Goal: Task Accomplishment & Management: Manage account settings

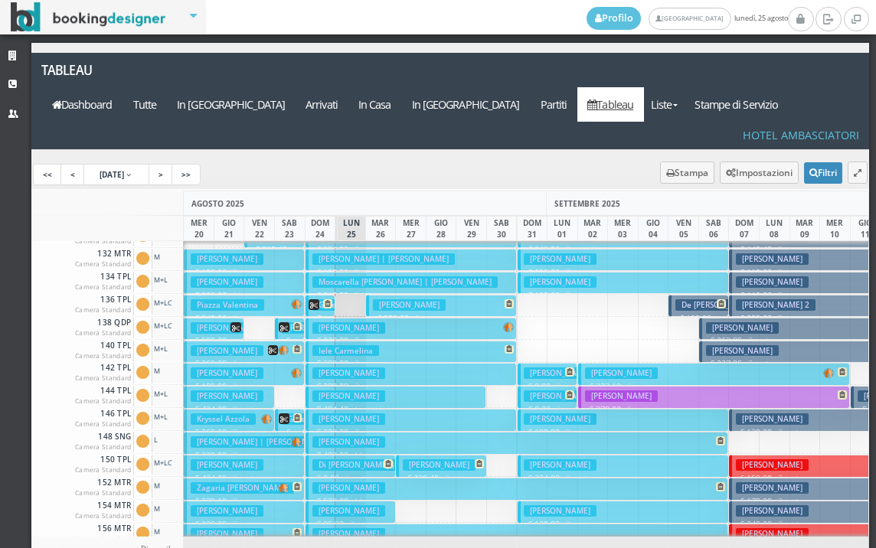
scroll to position [310, 0]
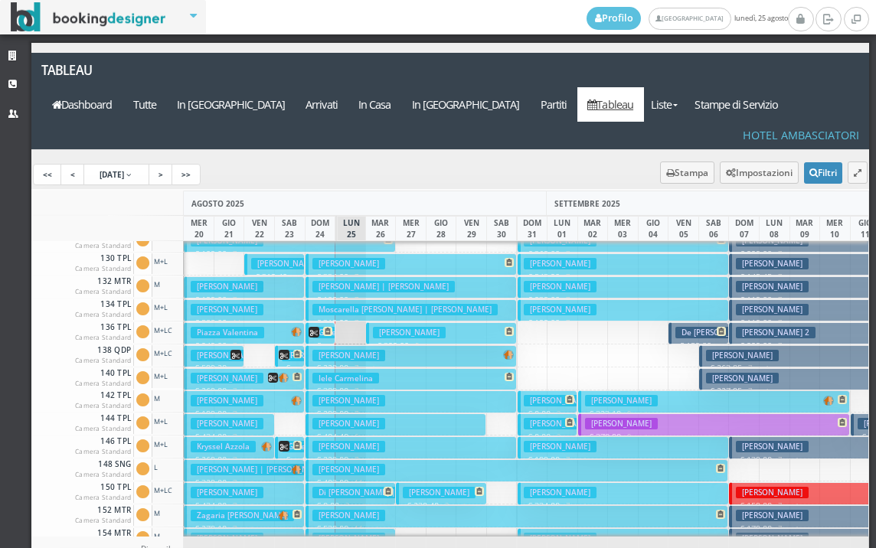
click at [379, 327] on h3 "Maniezzo Simona" at bounding box center [409, 332] width 73 height 11
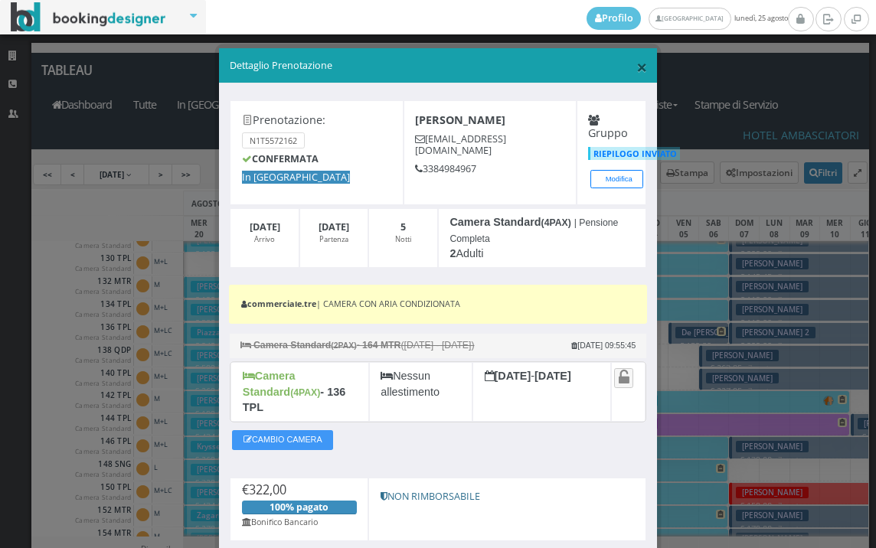
click at [636, 65] on span "×" at bounding box center [641, 67] width 11 height 26
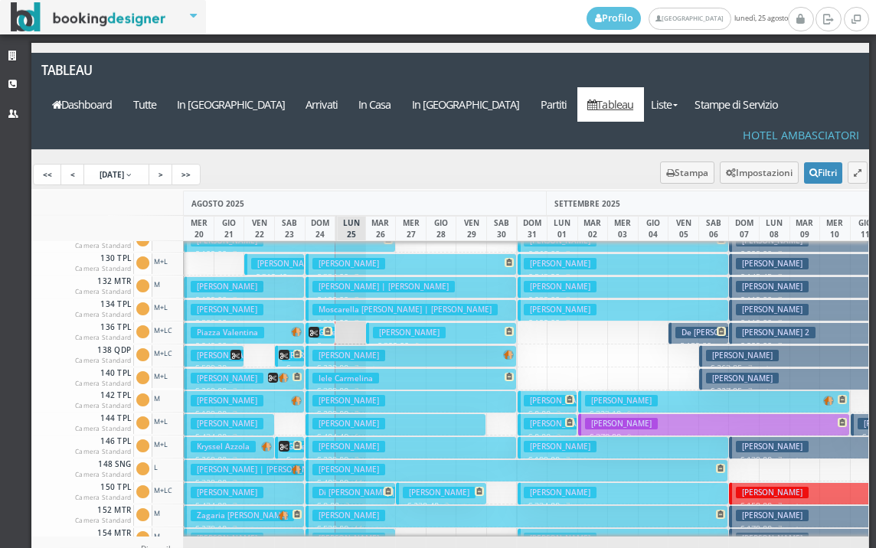
click at [374, 327] on h3 "Maniezzo Simona" at bounding box center [409, 332] width 73 height 11
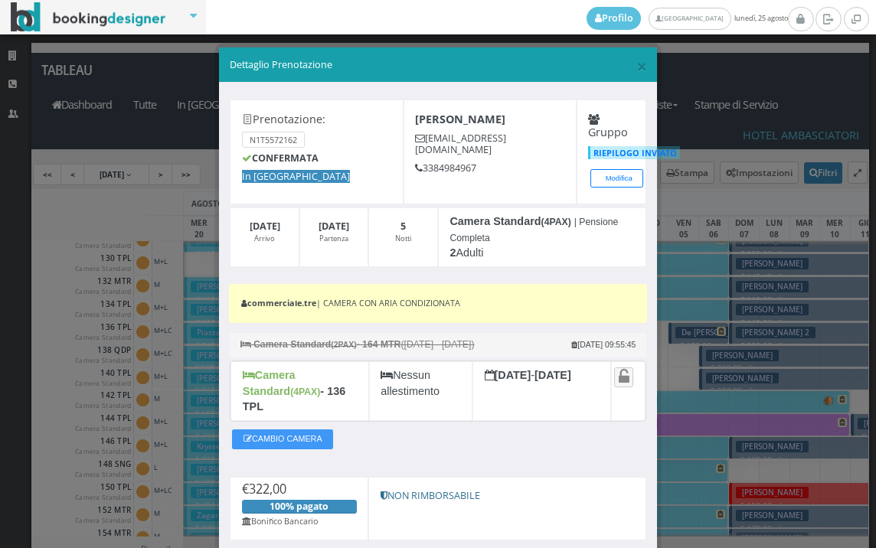
scroll to position [0, 0]
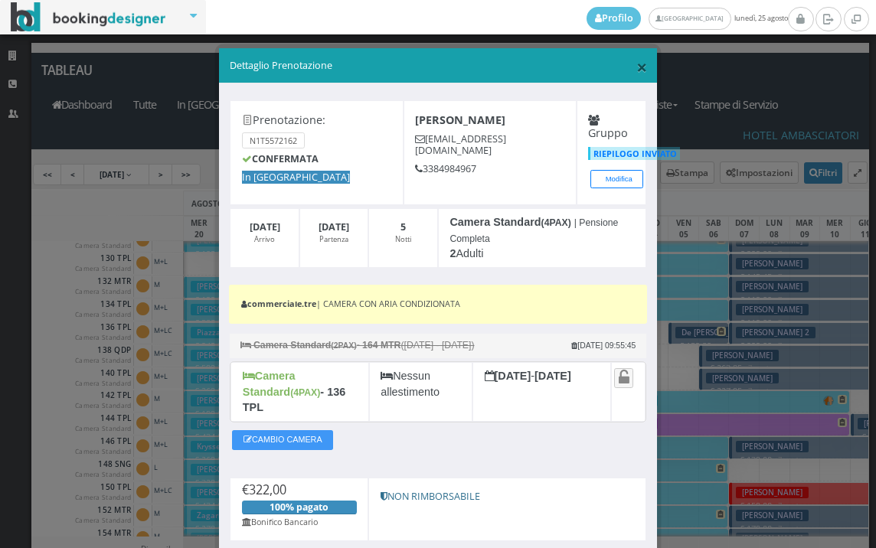
click at [636, 54] on span "×" at bounding box center [641, 67] width 11 height 26
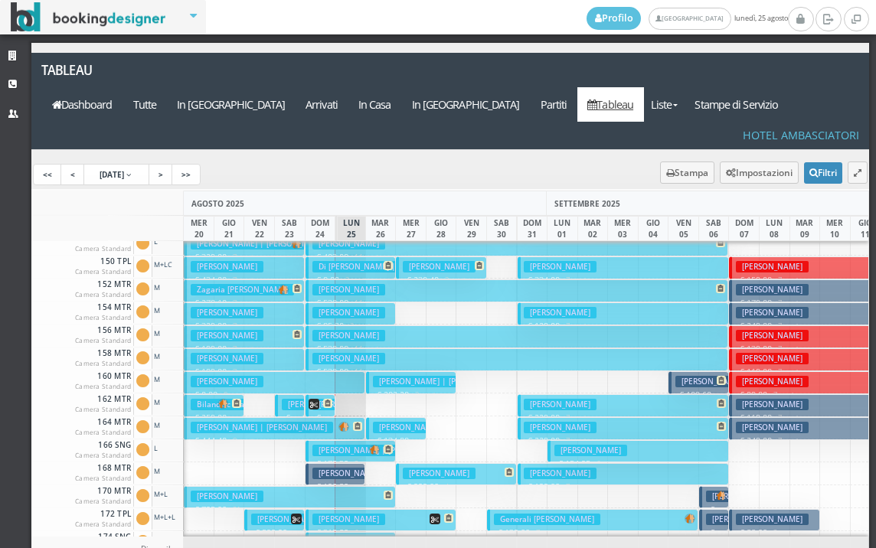
scroll to position [612, 0]
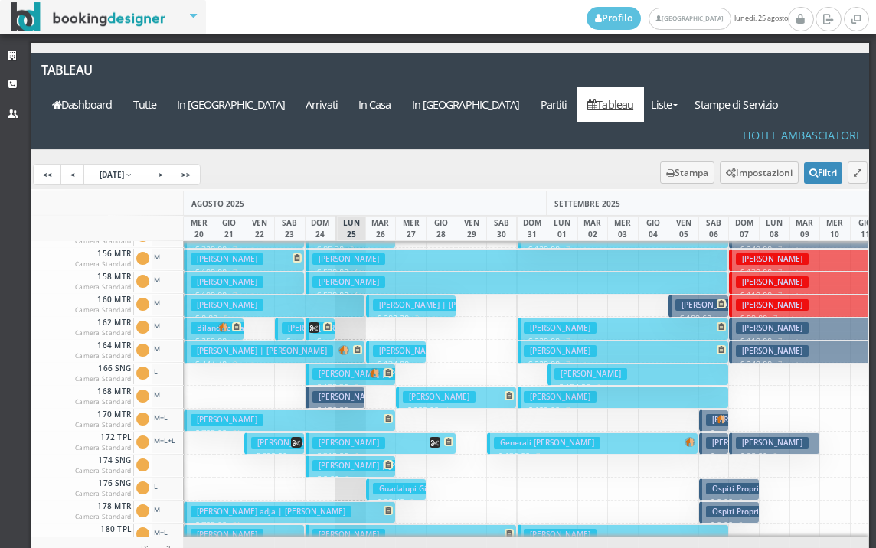
click at [331, 460] on h3 "Govoni Angela | Govoni Angela 2" at bounding box center [386, 465] width 149 height 11
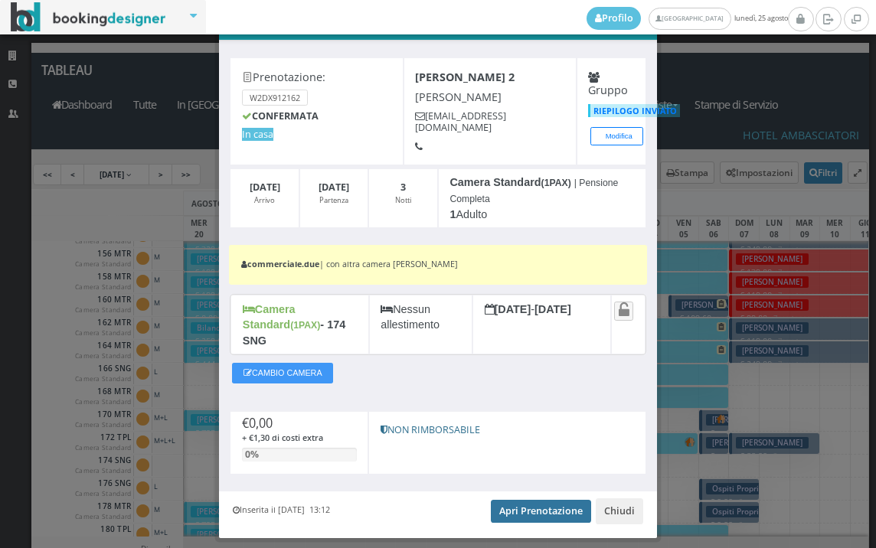
scroll to position [70, 0]
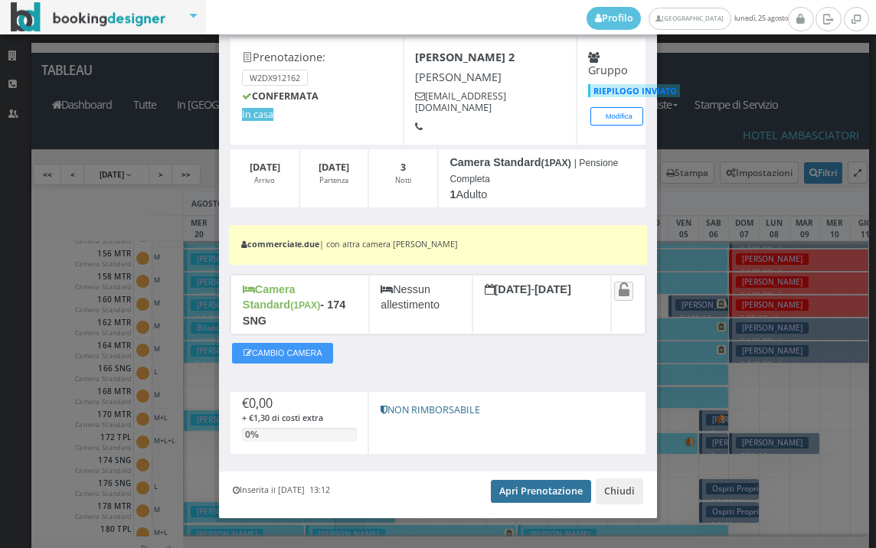
click at [514, 480] on link "Apri Prenotazione" at bounding box center [541, 491] width 100 height 23
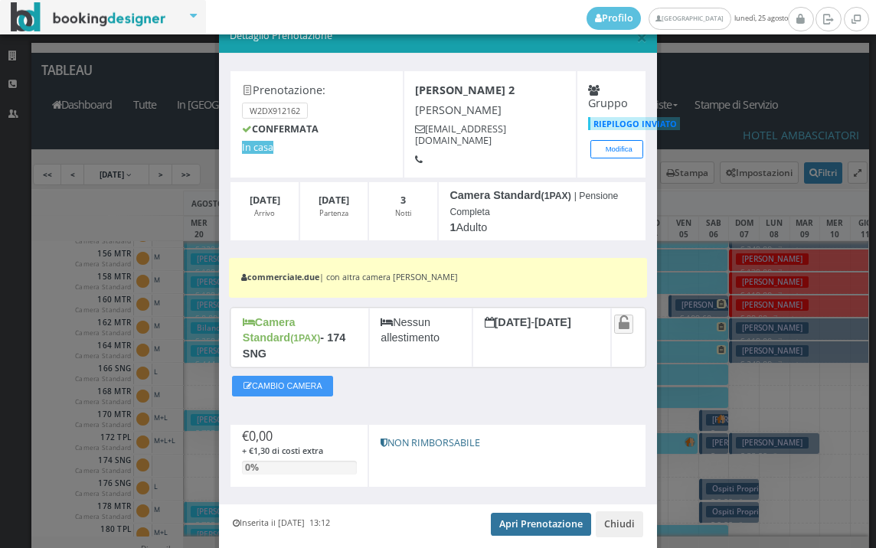
scroll to position [0, 0]
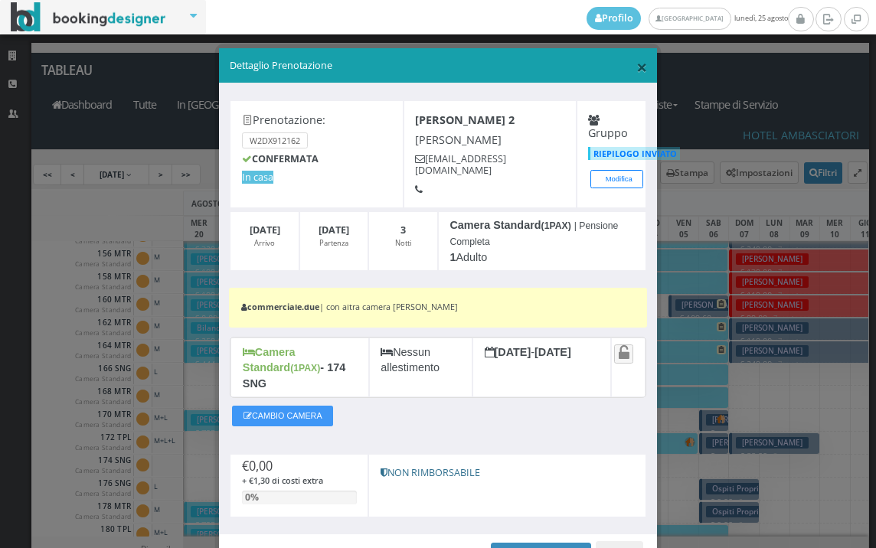
click at [638, 65] on span "×" at bounding box center [641, 67] width 11 height 26
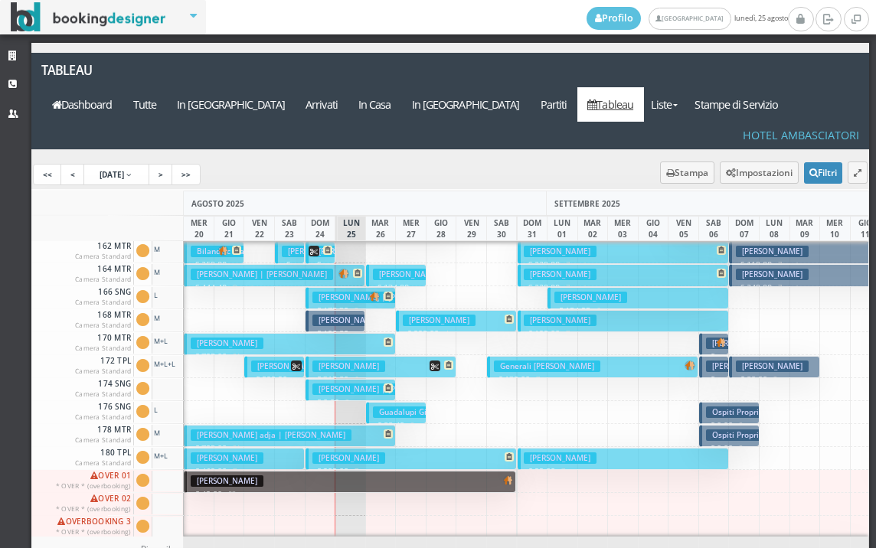
scroll to position [612, 0]
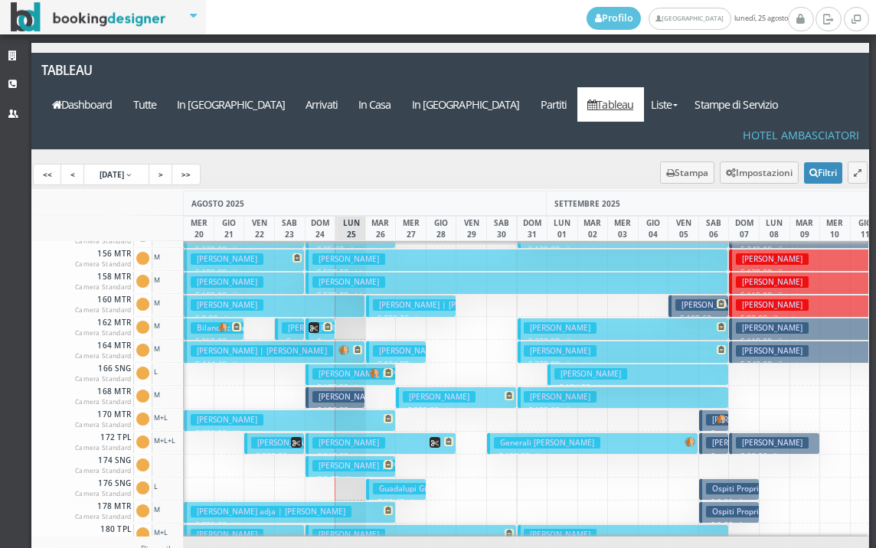
click at [354, 368] on h3 "[PERSON_NAME] | [PERSON_NAME]" at bounding box center [383, 373] width 142 height 11
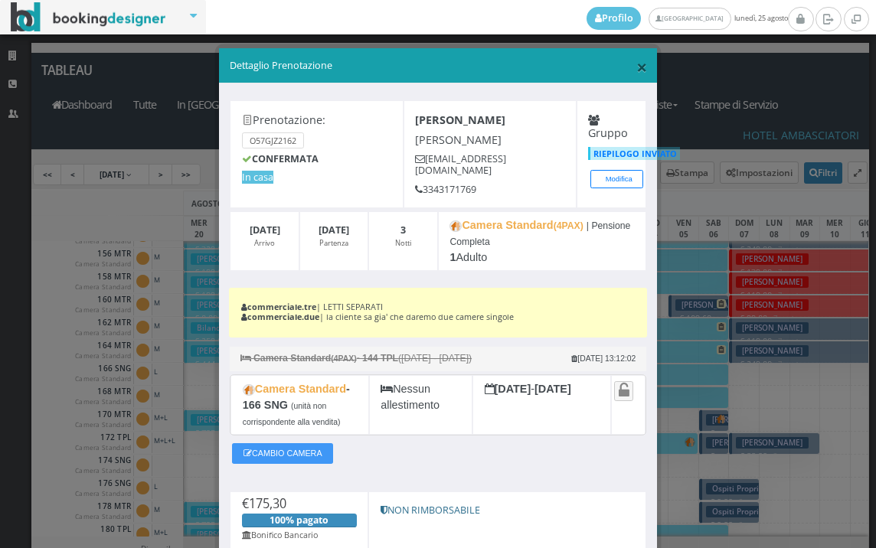
click at [636, 79] on span "×" at bounding box center [641, 67] width 11 height 26
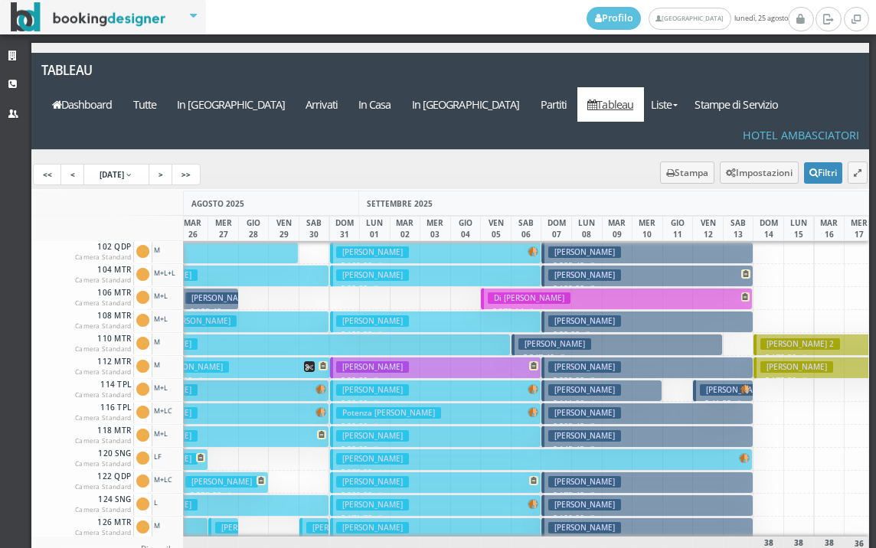
scroll to position [0, 0]
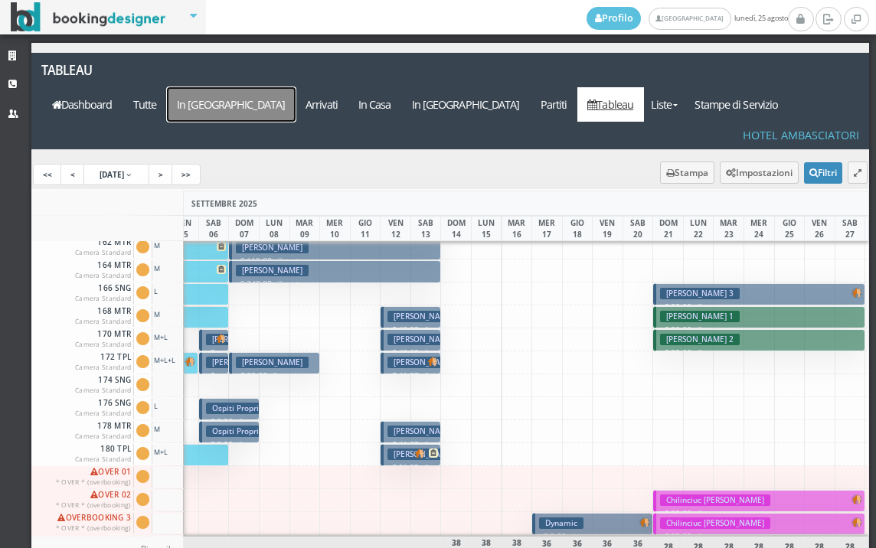
click at [295, 87] on a=pms-arrival-reservations"] "In Arrivo" at bounding box center [231, 104] width 129 height 34
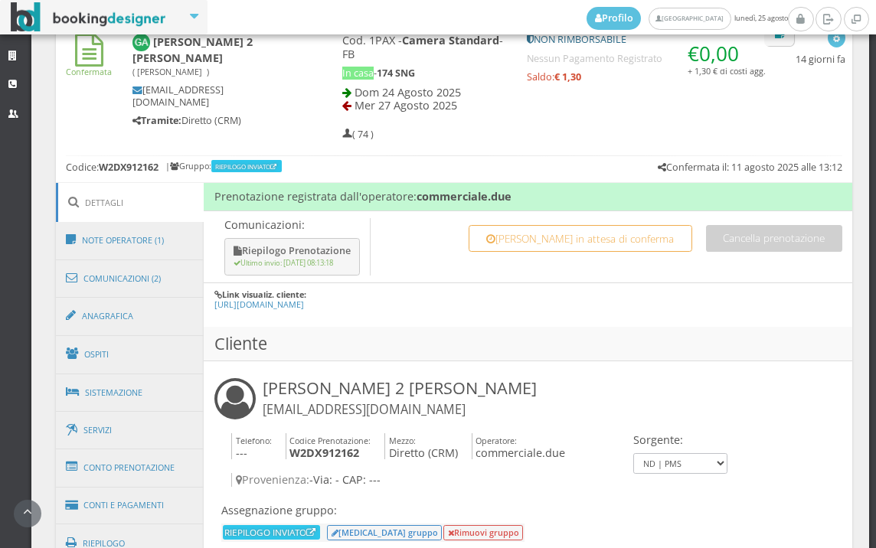
scroll to position [693, 0]
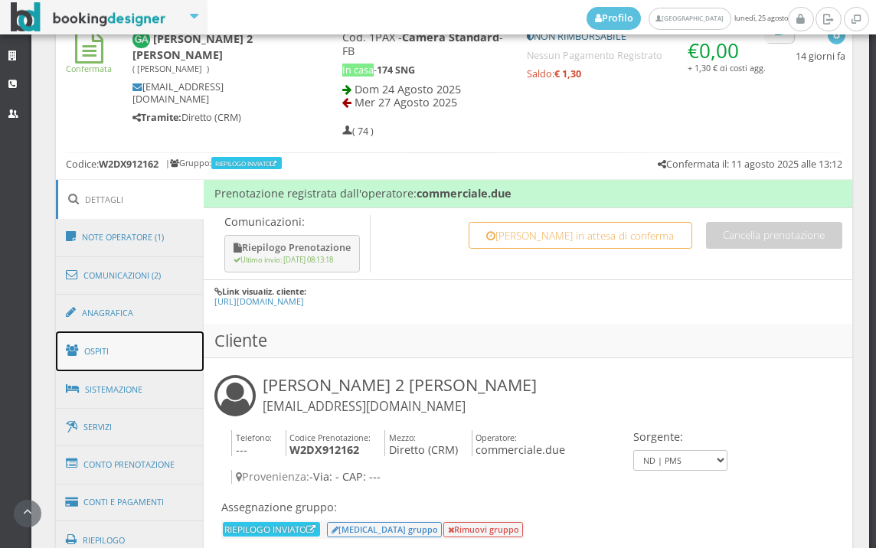
click at [124, 337] on link "Ospiti" at bounding box center [130, 351] width 149 height 40
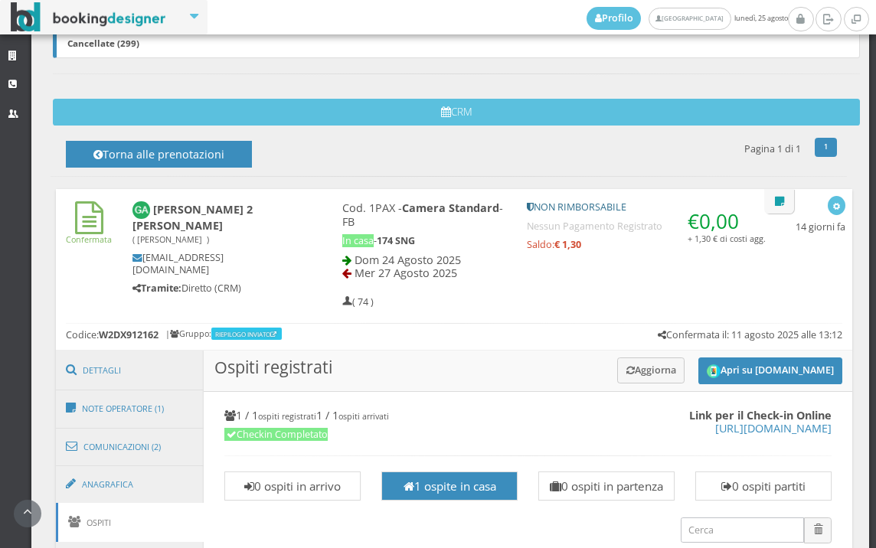
scroll to position [502, 0]
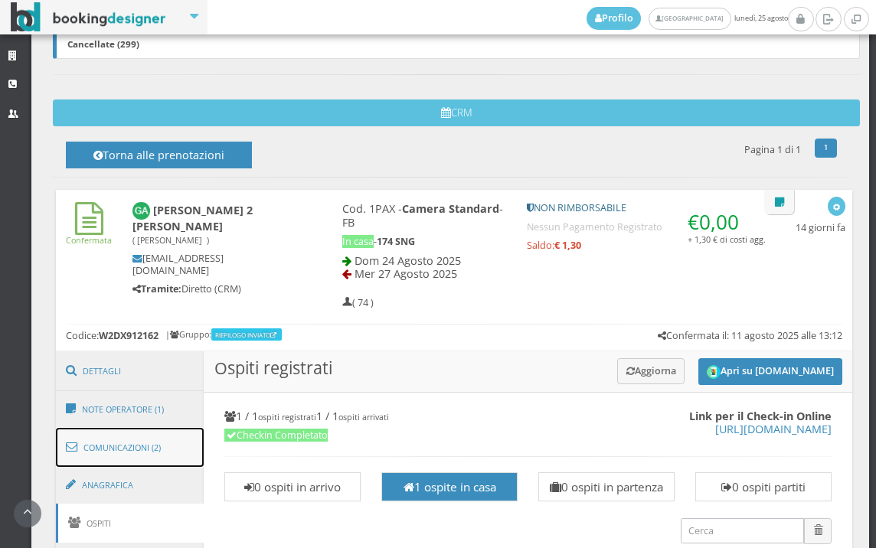
click at [103, 447] on link "Comunicazioni (2)" at bounding box center [130, 448] width 149 height 40
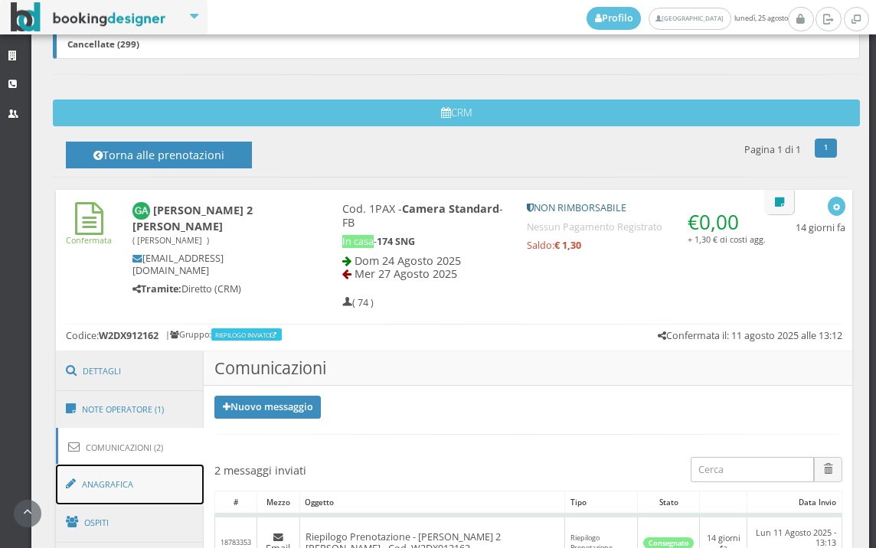
click at [117, 500] on link "Anagrafica" at bounding box center [130, 485] width 149 height 40
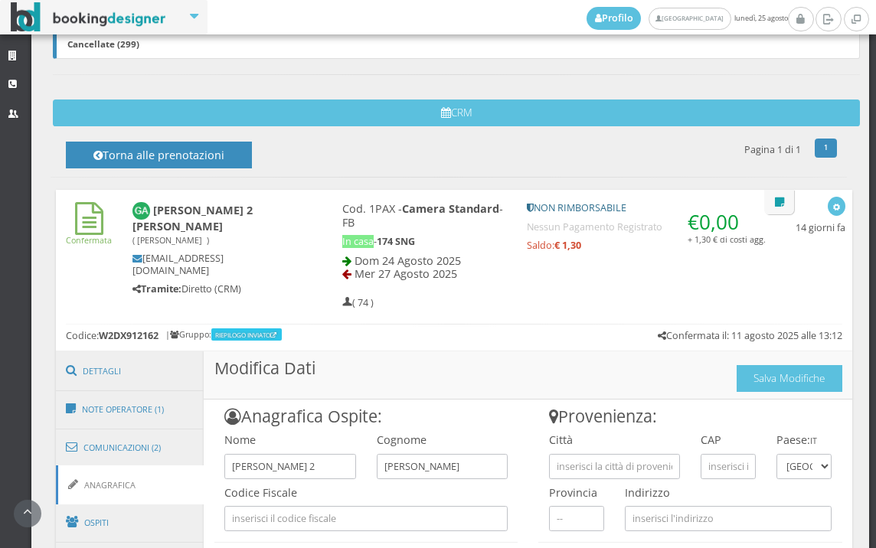
scroll to position [758, 0]
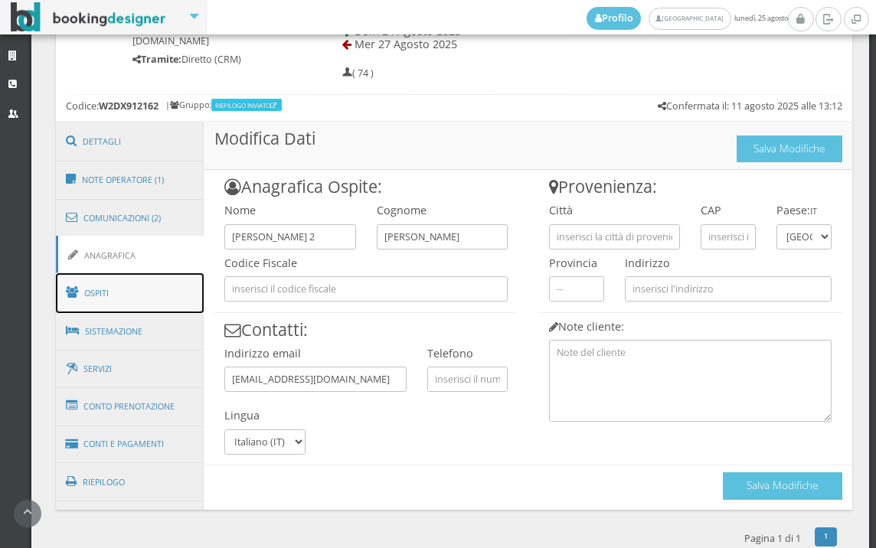
click at [123, 288] on link "Ospiti" at bounding box center [130, 293] width 149 height 40
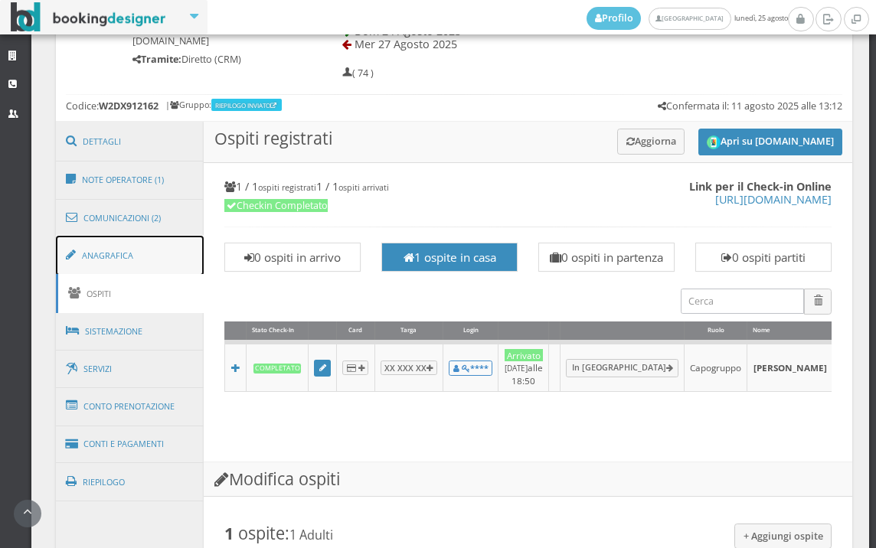
click at [117, 249] on link "Anagrafica" at bounding box center [130, 256] width 149 height 40
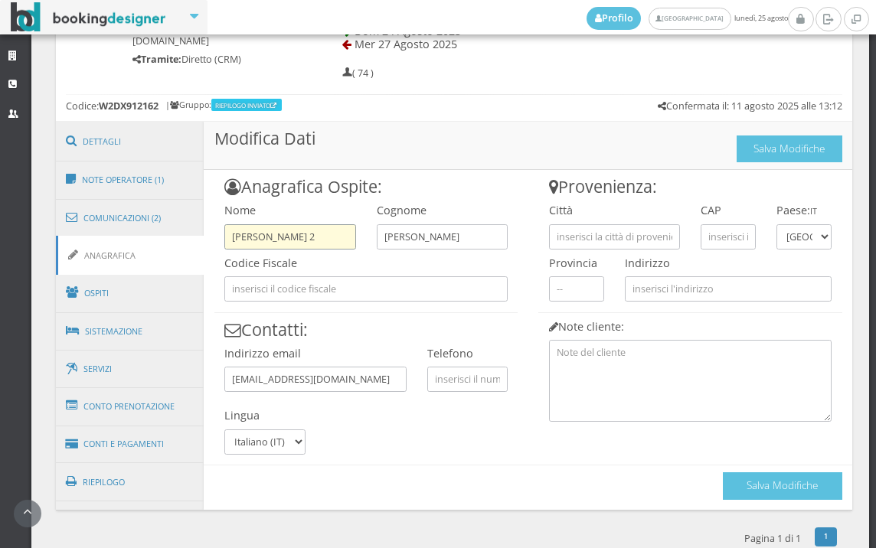
click at [304, 229] on input "Angela 2" at bounding box center [289, 236] width 131 height 25
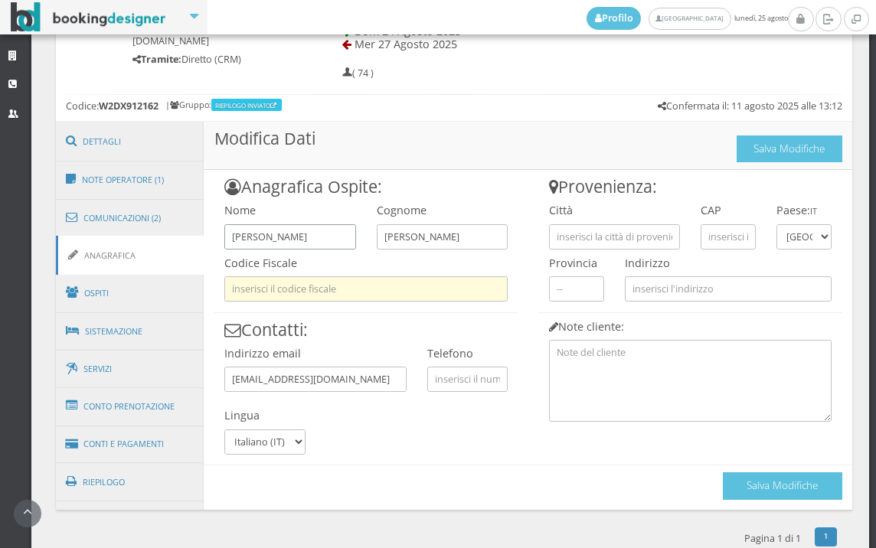
type input "Angela"
click at [301, 301] on input "text" at bounding box center [365, 288] width 283 height 25
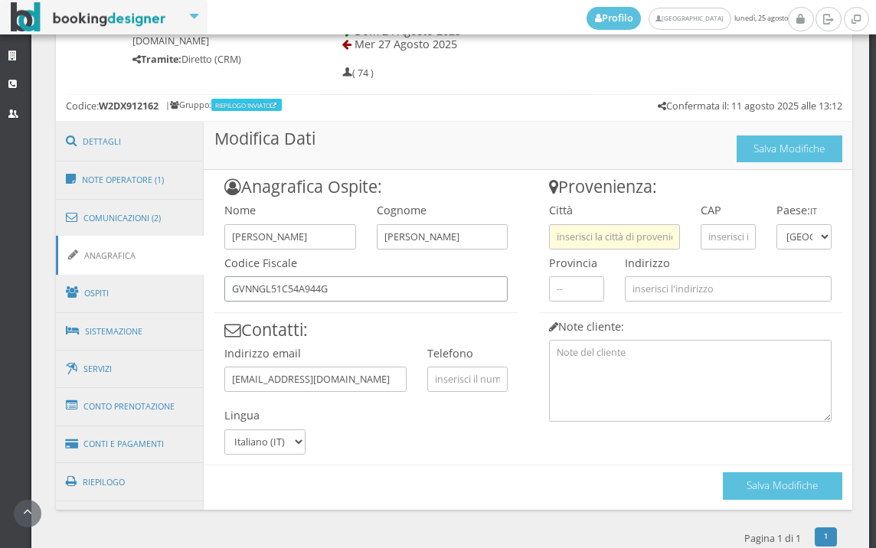
type input "GVNNGL51C54A944G"
click at [614, 234] on input "text" at bounding box center [614, 236] width 131 height 25
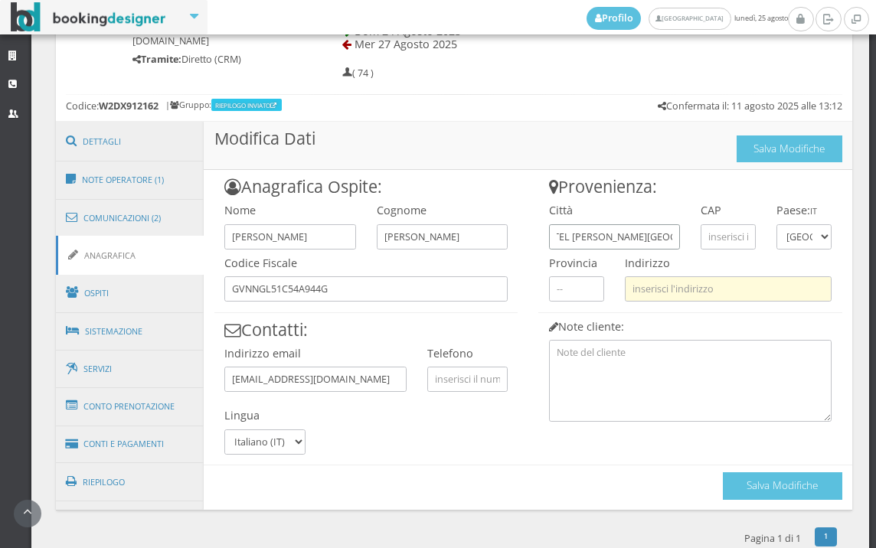
type input "CASTEL GUELFO DI BOLOGNA"
click at [651, 289] on input "text" at bounding box center [728, 288] width 207 height 25
type input "VIALE GUGLIELMO MARCONI 63"
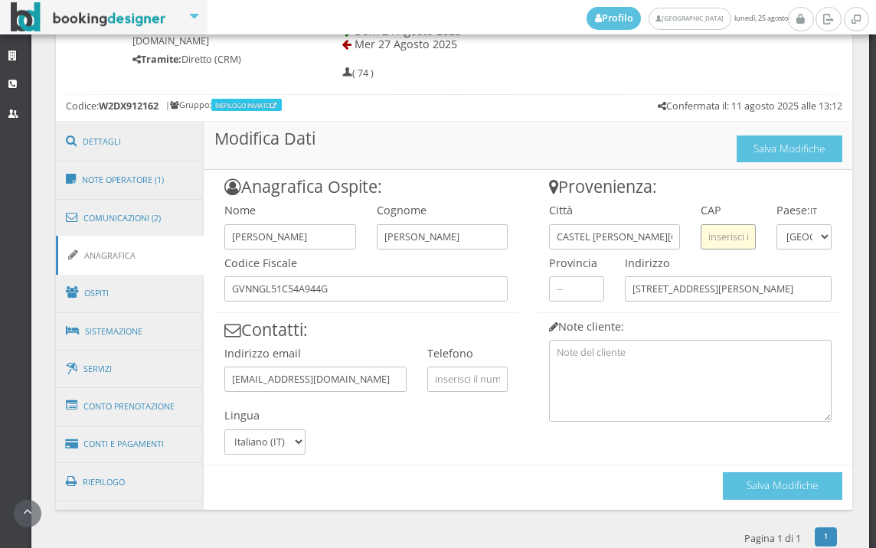
click at [727, 227] on input "text" at bounding box center [727, 236] width 55 height 25
type input "40023"
click at [776, 484] on button "Salva Modifiche" at bounding box center [782, 485] width 119 height 27
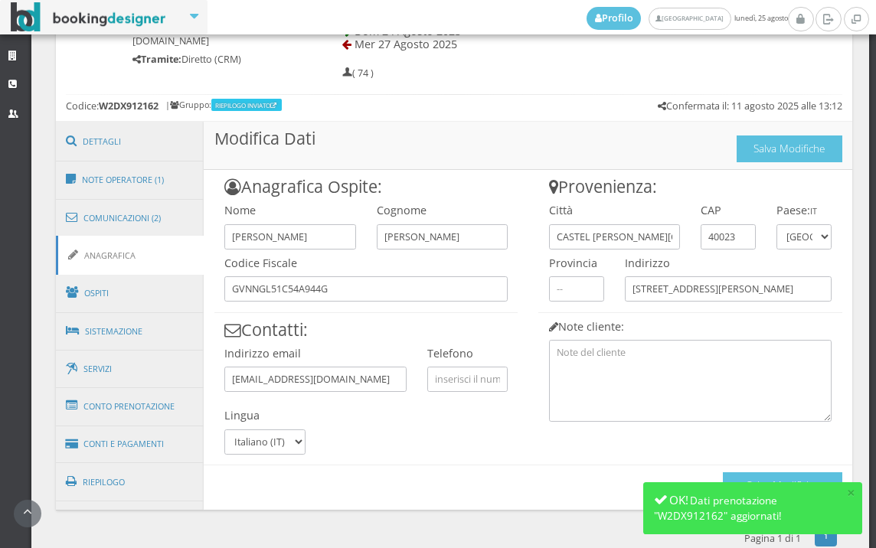
click at [113, 263] on link "Anagrafica" at bounding box center [130, 255] width 149 height 39
click at [114, 283] on link "Ospiti" at bounding box center [130, 293] width 149 height 40
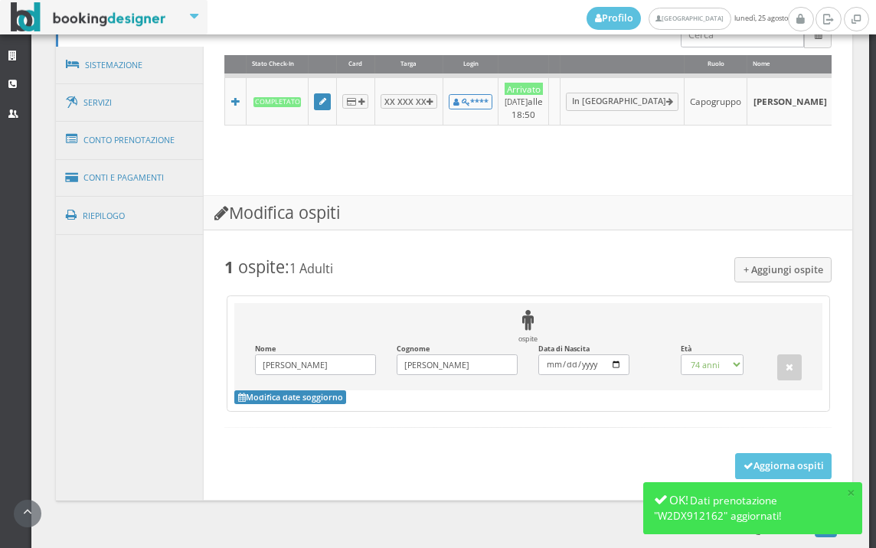
scroll to position [1098, 0]
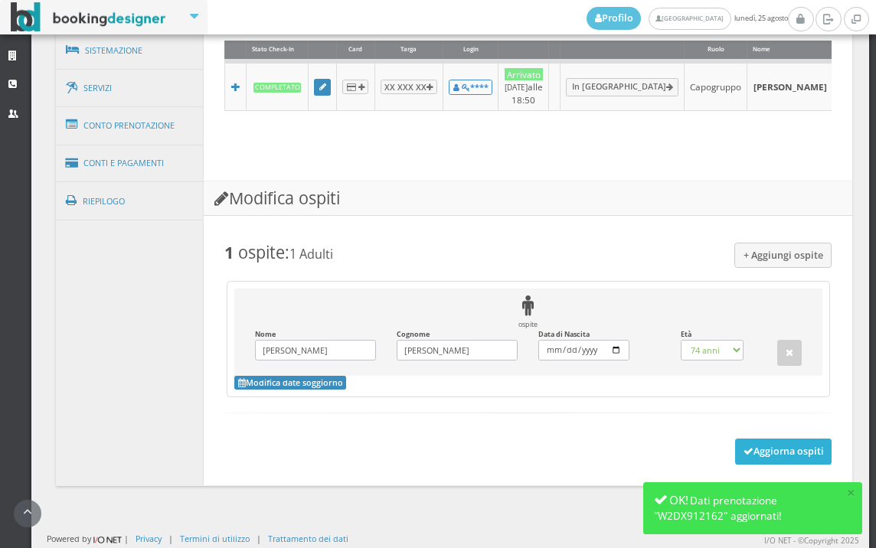
click at [775, 442] on button "Aggiorna ospiti" at bounding box center [783, 452] width 97 height 26
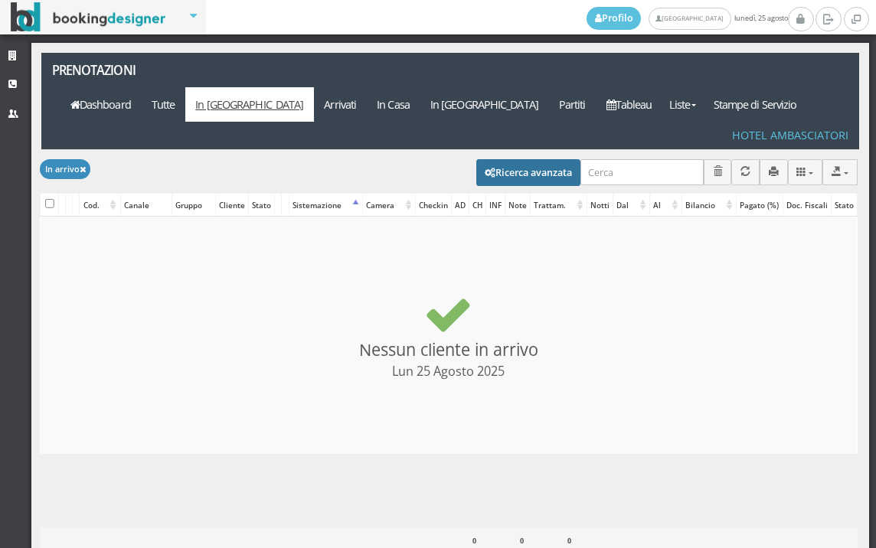
click at [554, 159] on button "Ricerca avanzata" at bounding box center [528, 172] width 104 height 26
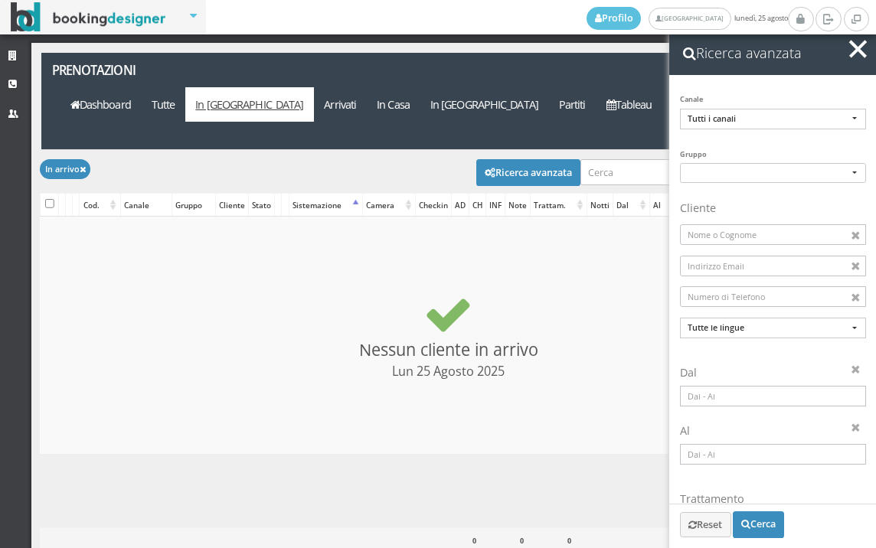
click at [862, 47] on button "button" at bounding box center [858, 49] width 22 height 22
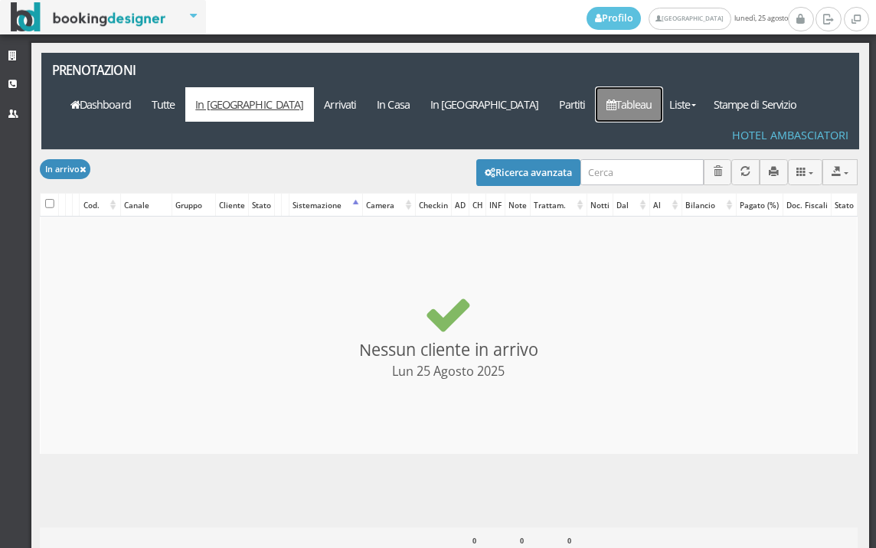
click at [628, 87] on link "Tableau" at bounding box center [629, 104] width 67 height 34
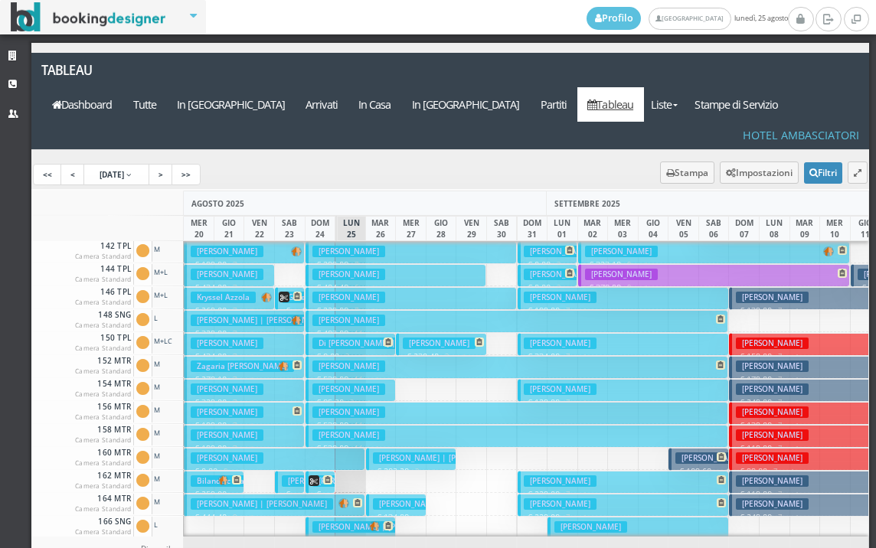
scroll to position [536, 0]
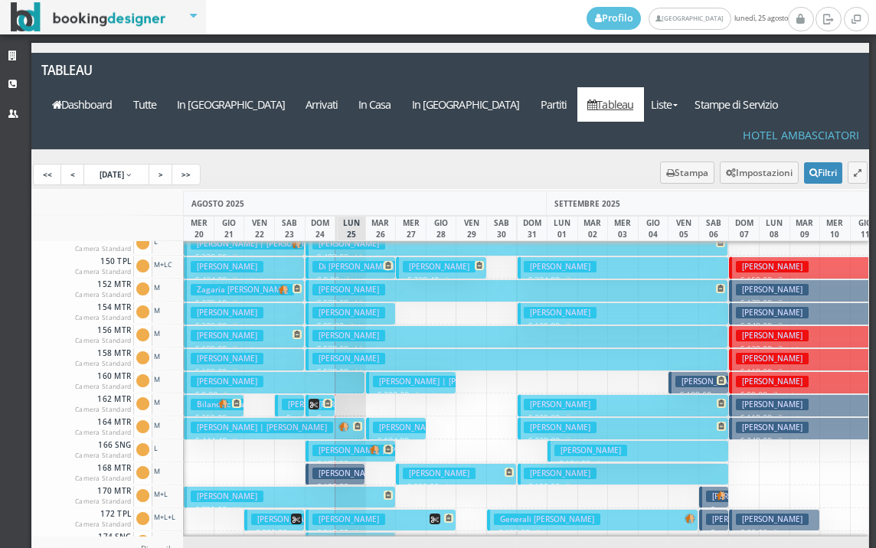
click at [354, 445] on h3 "Ravagli Marina | Marina Ravagli" at bounding box center [383, 450] width 142 height 11
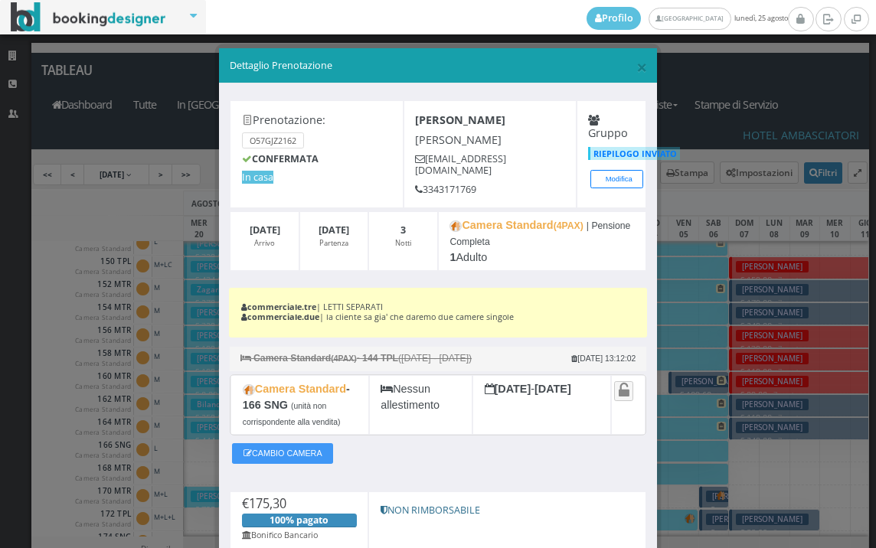
scroll to position [128, 0]
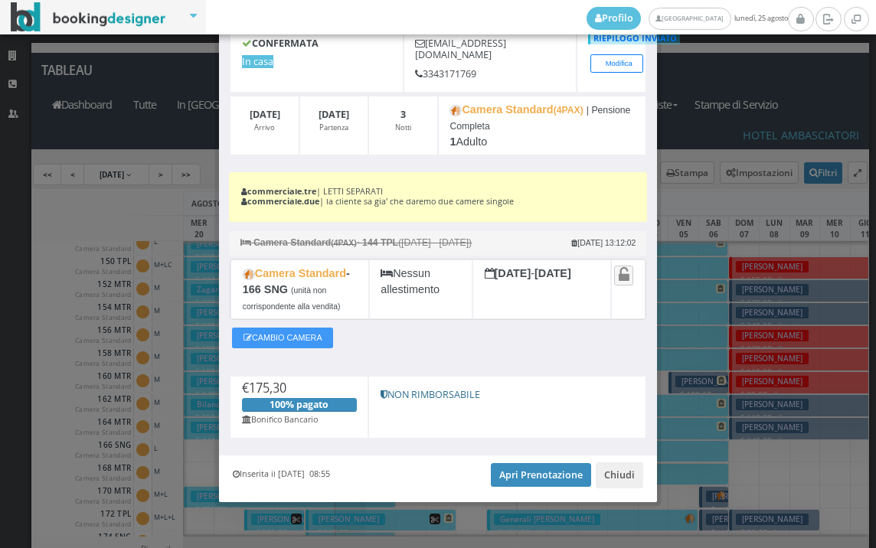
click at [501, 459] on div "Inserita il 31 Lug 2025 08:55 Apri Prenotazione Chiudi" at bounding box center [438, 478] width 438 height 47
click at [501, 465] on link "Apri Prenotazione" at bounding box center [541, 474] width 100 height 23
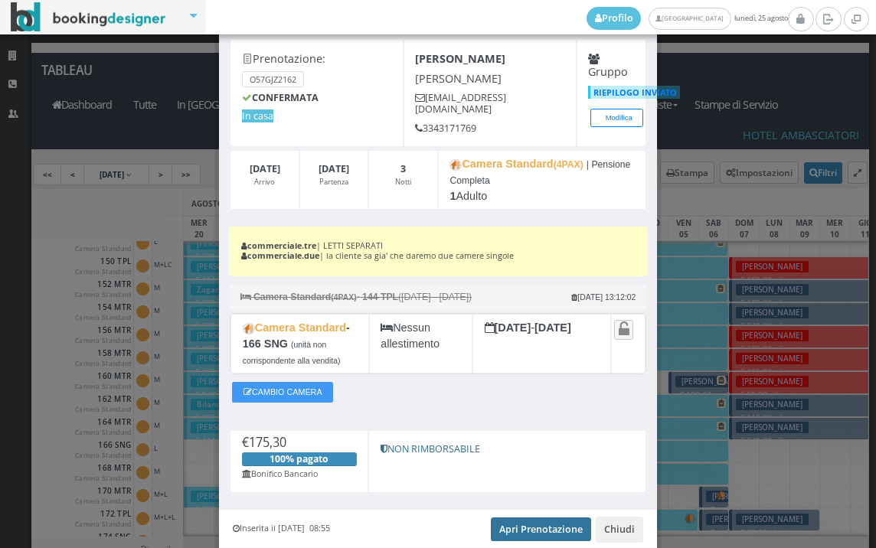
scroll to position [0, 0]
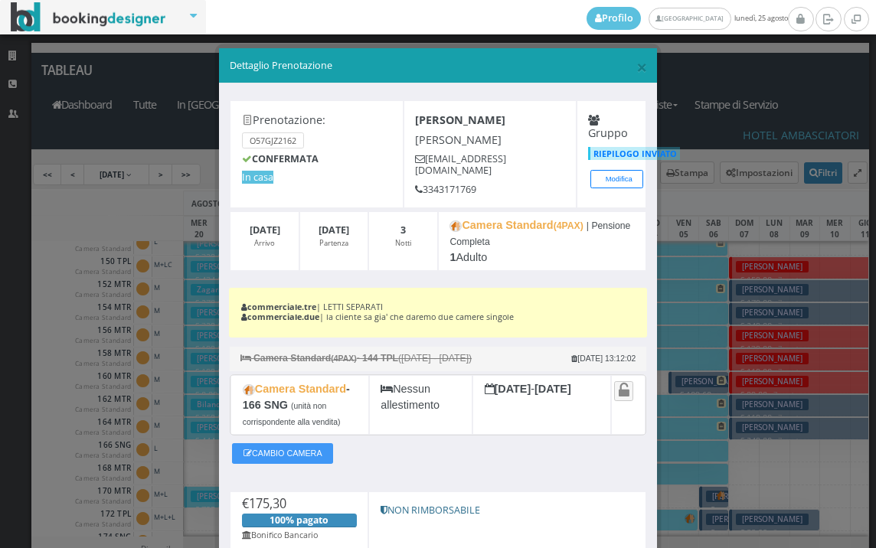
click at [625, 73] on div "× Dettaglio Prenotazione" at bounding box center [438, 65] width 438 height 35
click at [625, 67] on h5 "Dettaglio Prenotazione" at bounding box center [438, 66] width 417 height 14
click at [636, 68] on span "×" at bounding box center [641, 67] width 11 height 26
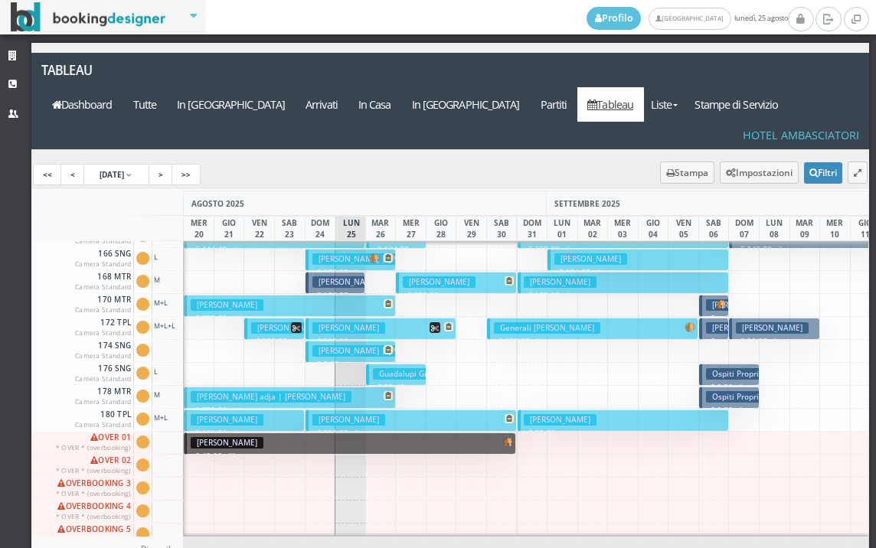
scroll to position [766, 0]
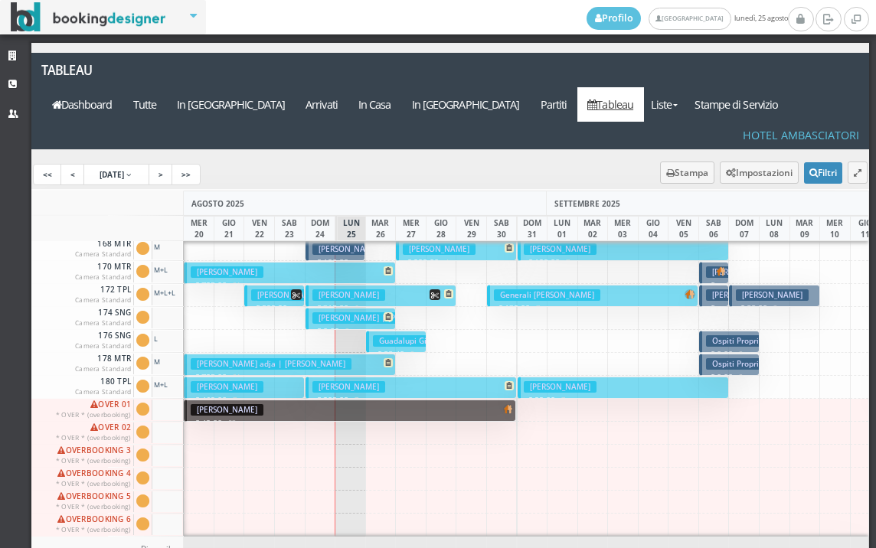
click at [345, 312] on h3 "Govoni Angela | Govoni Angela 2" at bounding box center [386, 317] width 149 height 11
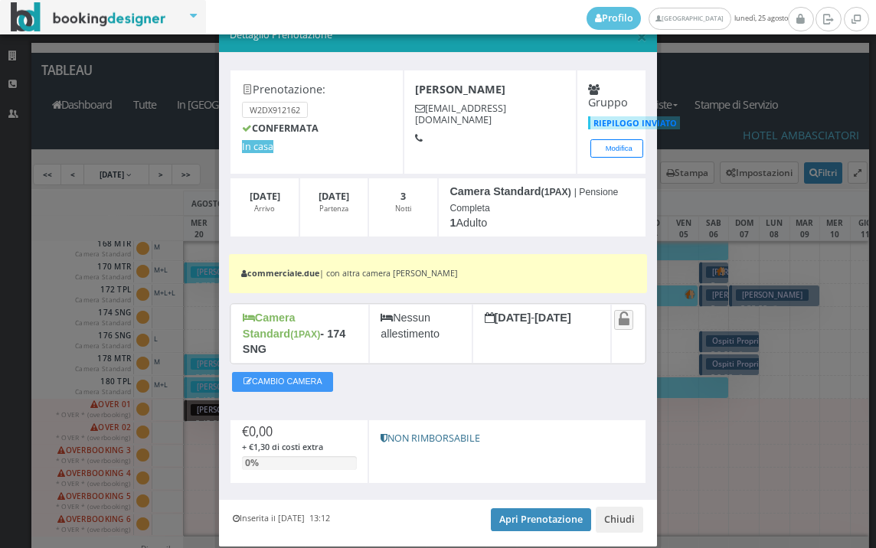
scroll to position [70, 0]
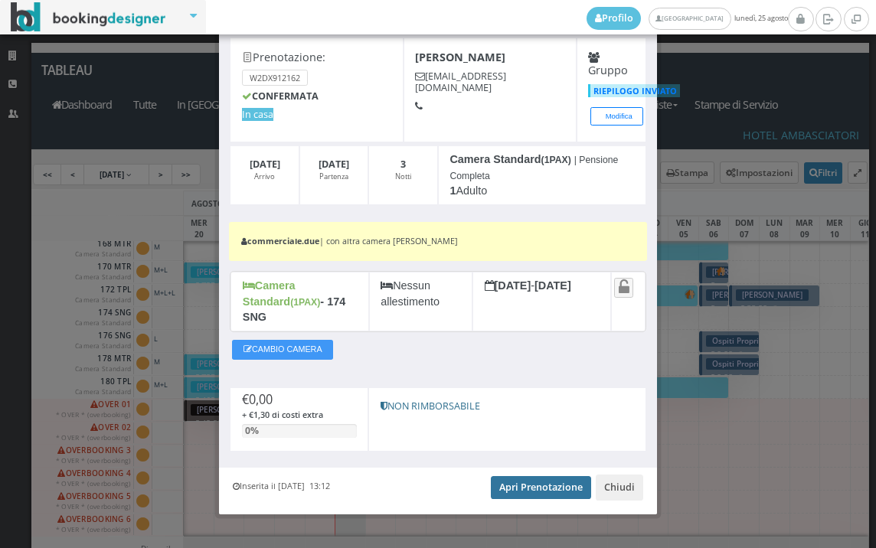
click at [534, 477] on link "Apri Prenotazione" at bounding box center [541, 487] width 100 height 23
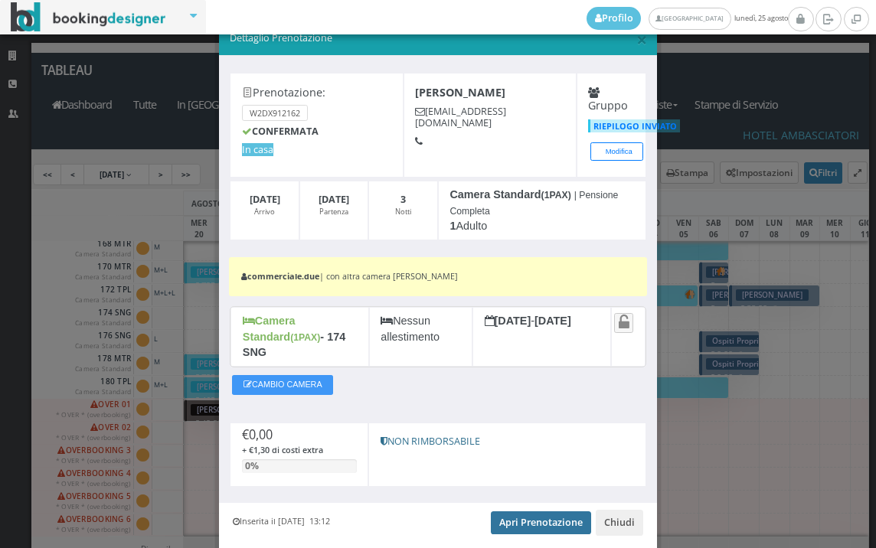
scroll to position [0, 0]
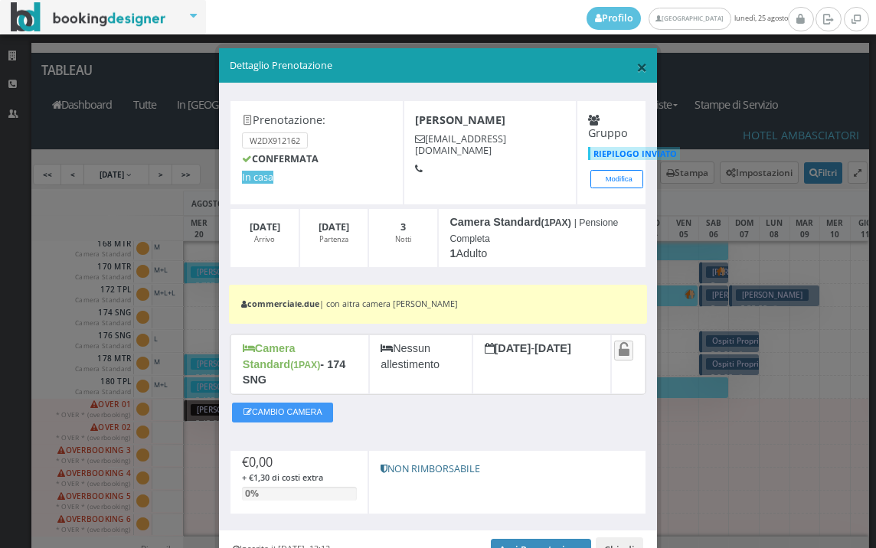
click at [636, 64] on span "×" at bounding box center [641, 67] width 11 height 26
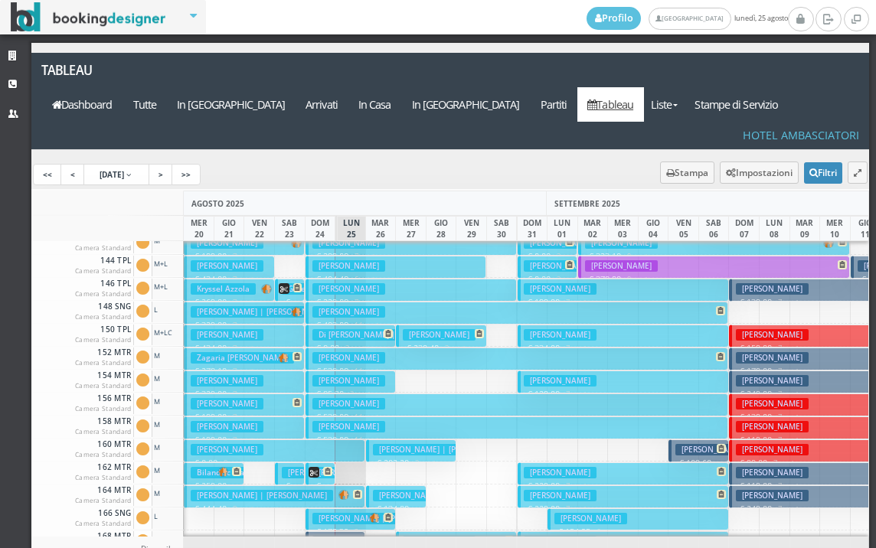
scroll to position [459, 0]
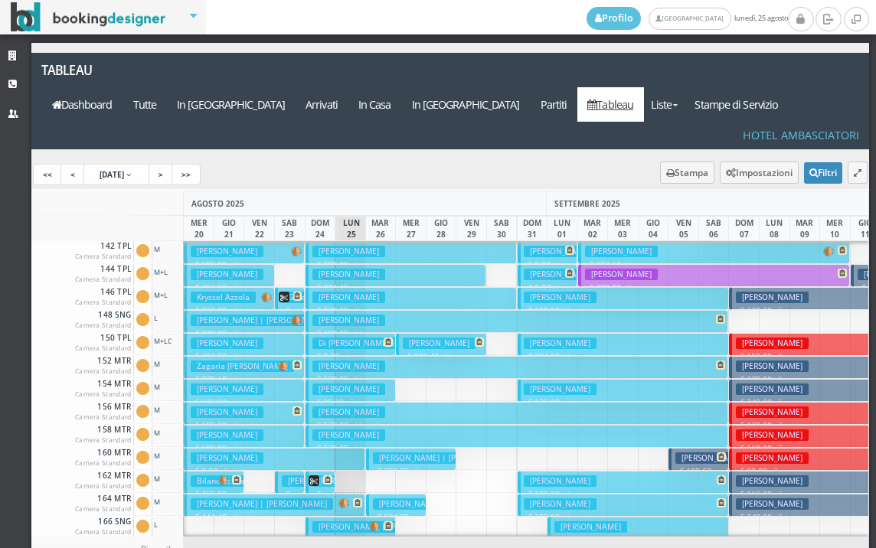
click at [339, 406] on h3 "Rossetto Lorenzo" at bounding box center [348, 411] width 73 height 11
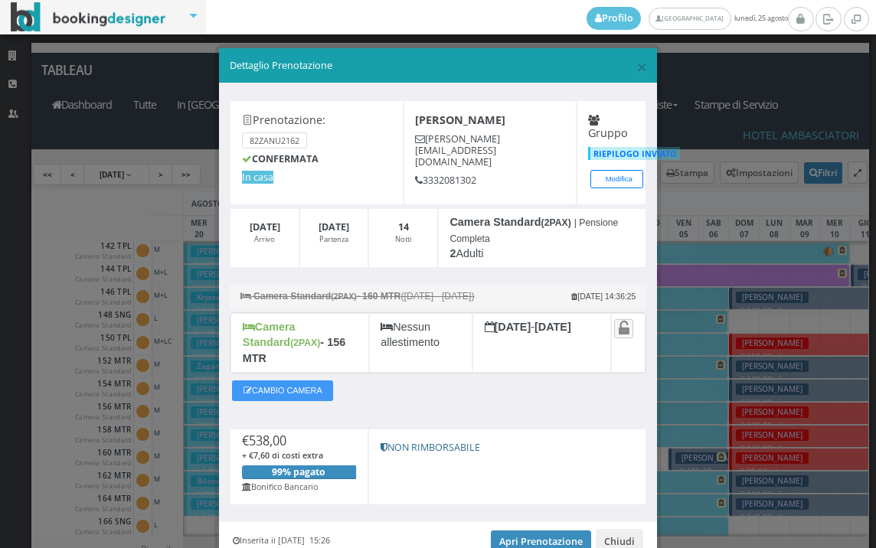
scroll to position [60, 0]
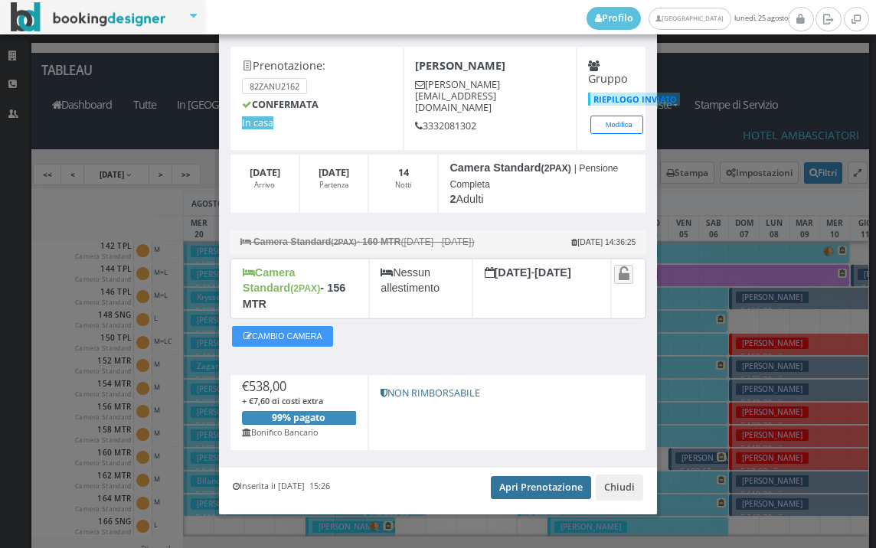
click at [532, 476] on link "Apri Prenotazione" at bounding box center [541, 487] width 100 height 23
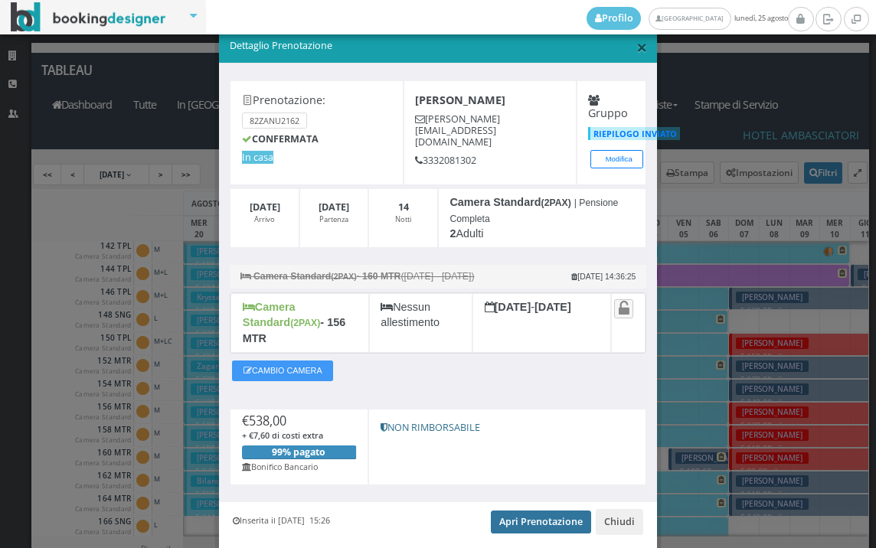
scroll to position [0, 0]
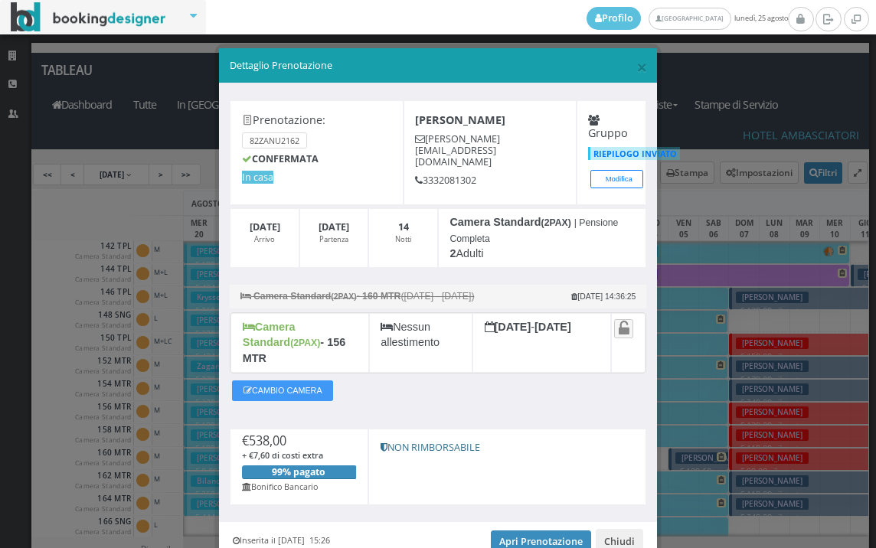
click at [641, 60] on div "× Dettaglio Prenotazione" at bounding box center [438, 65] width 438 height 35
click at [636, 64] on span "×" at bounding box center [641, 67] width 11 height 26
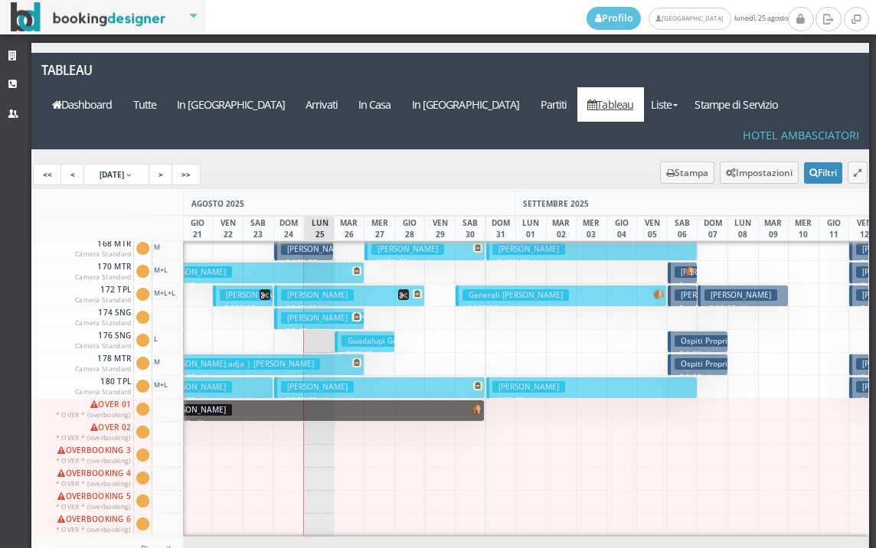
scroll to position [766, 31]
click at [295, 87] on a=pms-arrival-reservations"] "In Arrivo" at bounding box center [231, 104] width 129 height 34
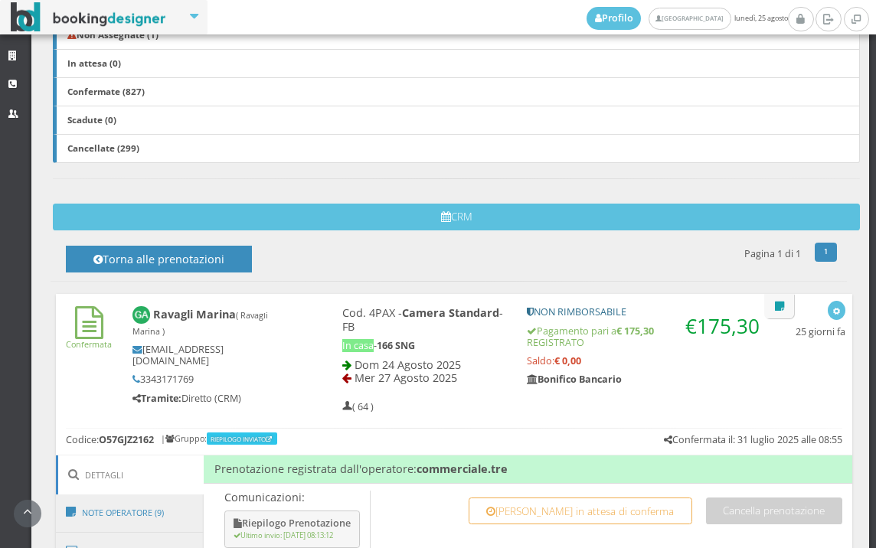
scroll to position [656, 0]
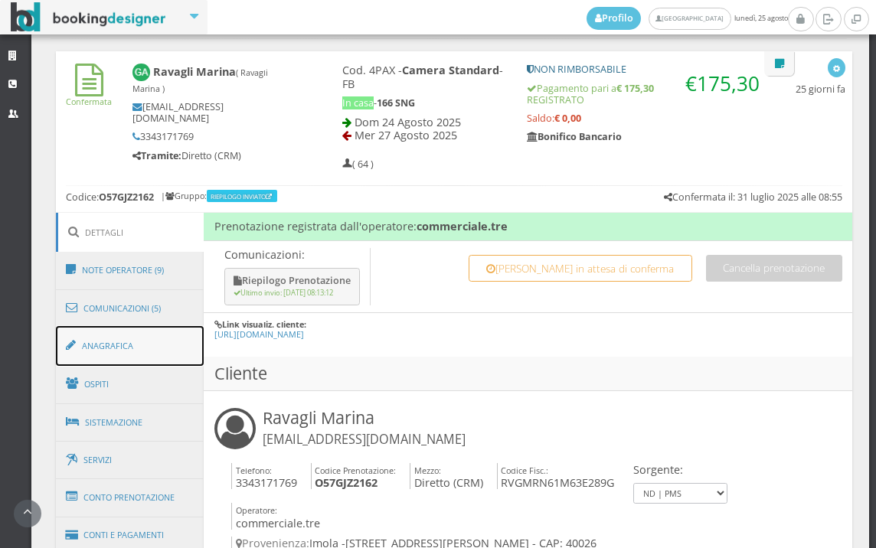
click at [123, 349] on link "Anagrafica" at bounding box center [130, 346] width 149 height 40
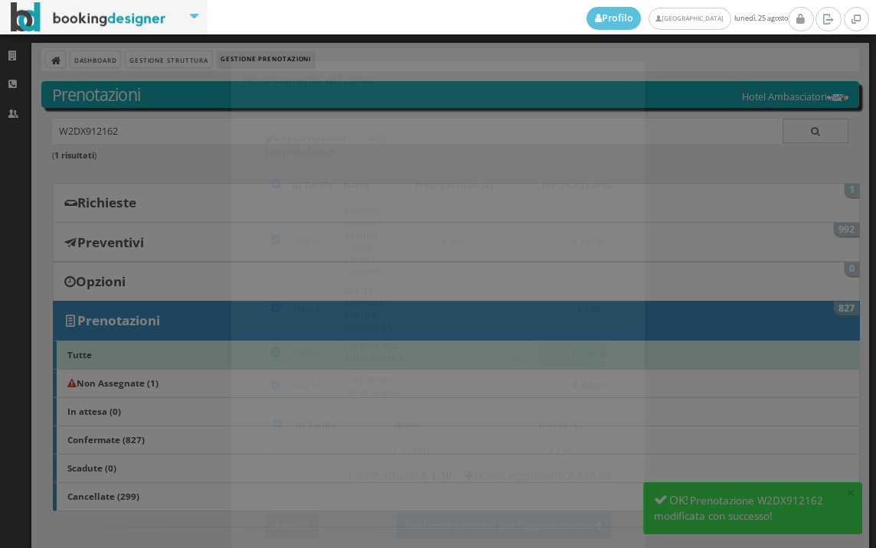
click at [294, 500] on button "Annulla" at bounding box center [292, 512] width 54 height 25
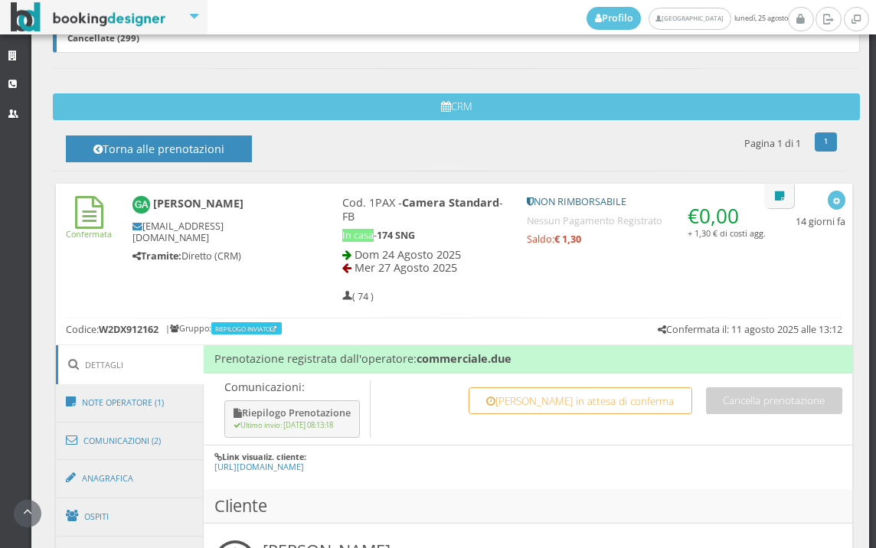
scroll to position [680, 0]
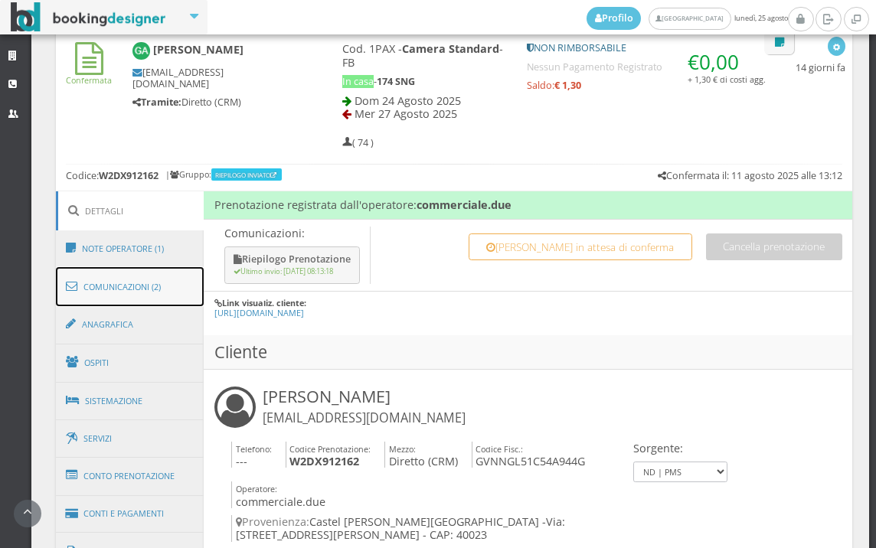
click at [100, 302] on link "Comunicazioni (2)" at bounding box center [130, 287] width 149 height 40
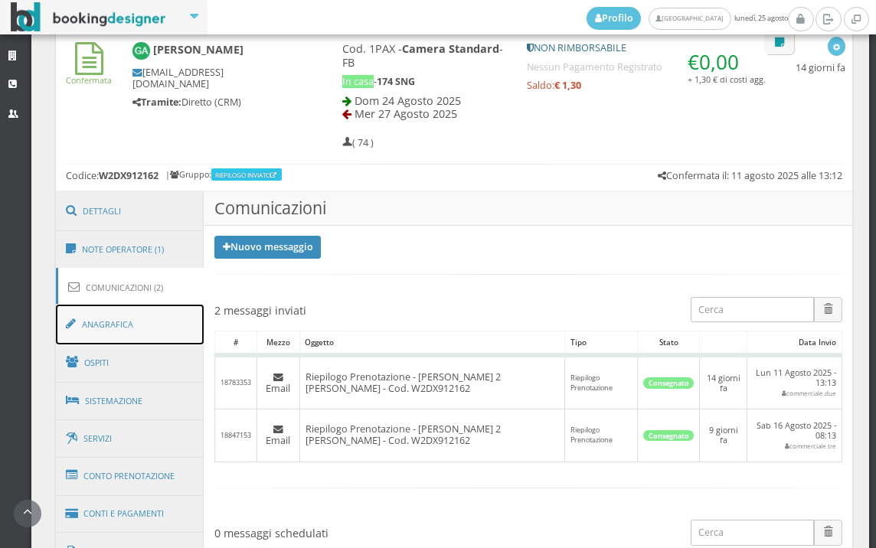
click at [109, 310] on link "Anagrafica" at bounding box center [130, 325] width 149 height 40
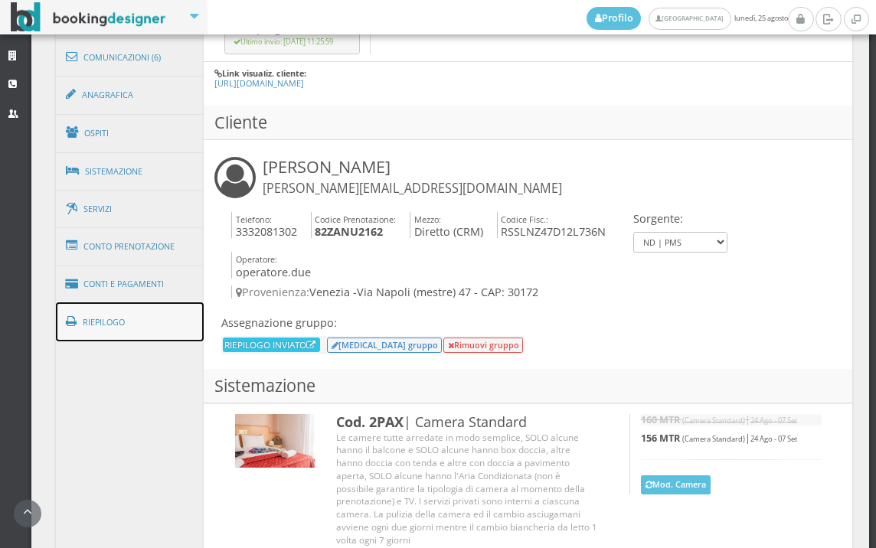
click at [168, 325] on link "Riepilogo" at bounding box center [130, 322] width 149 height 40
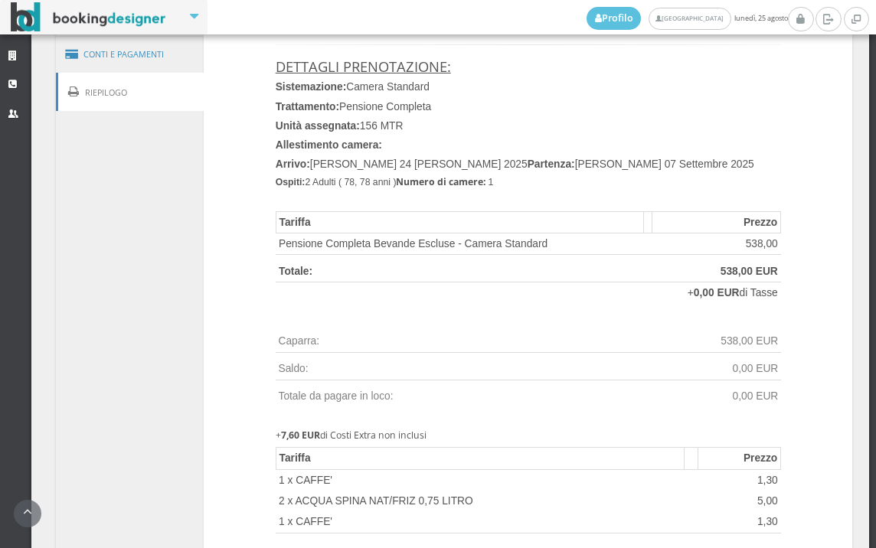
scroll to position [1190, 0]
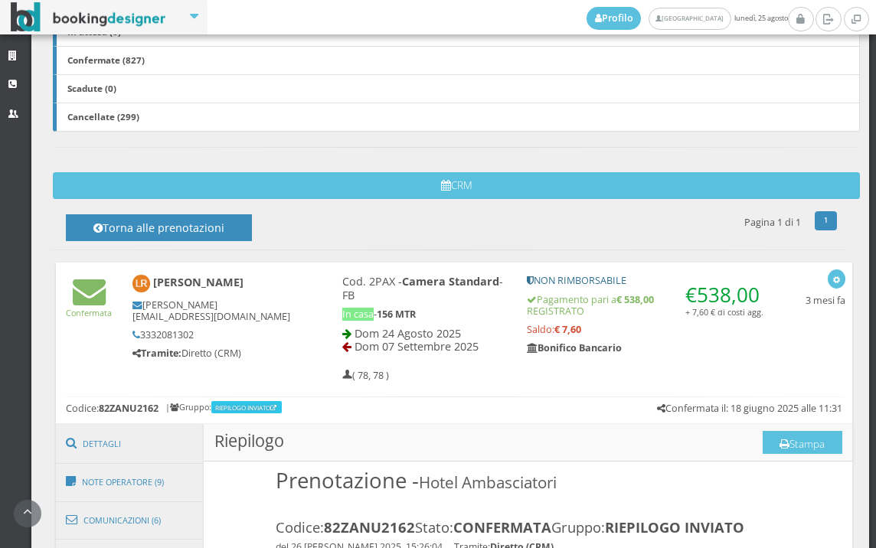
scroll to position [340, 0]
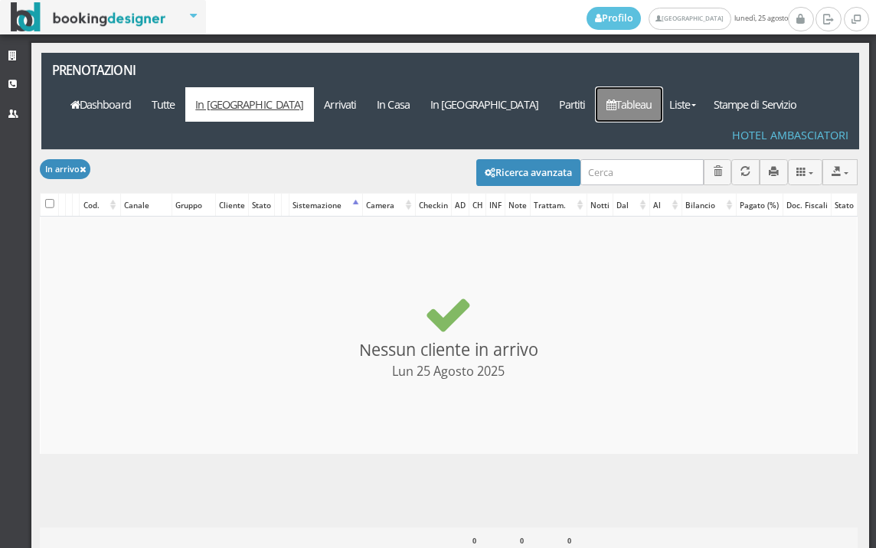
click at [628, 87] on link "Tableau" at bounding box center [629, 104] width 67 height 34
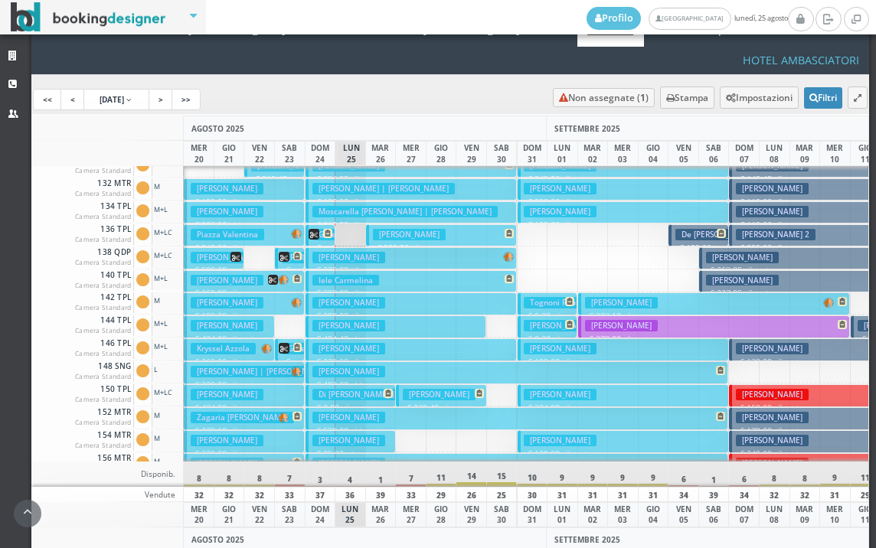
scroll to position [80, 0]
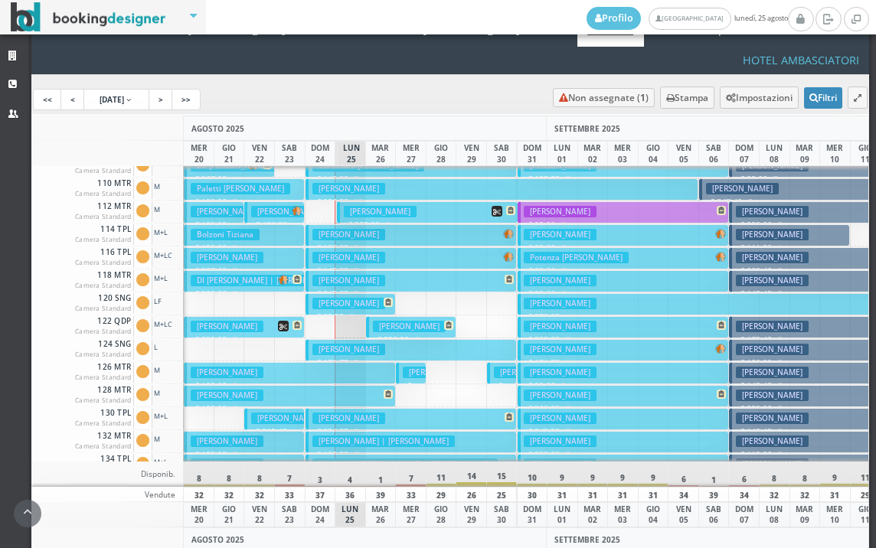
click at [384, 206] on h3 "[PERSON_NAME]" at bounding box center [380, 211] width 73 height 11
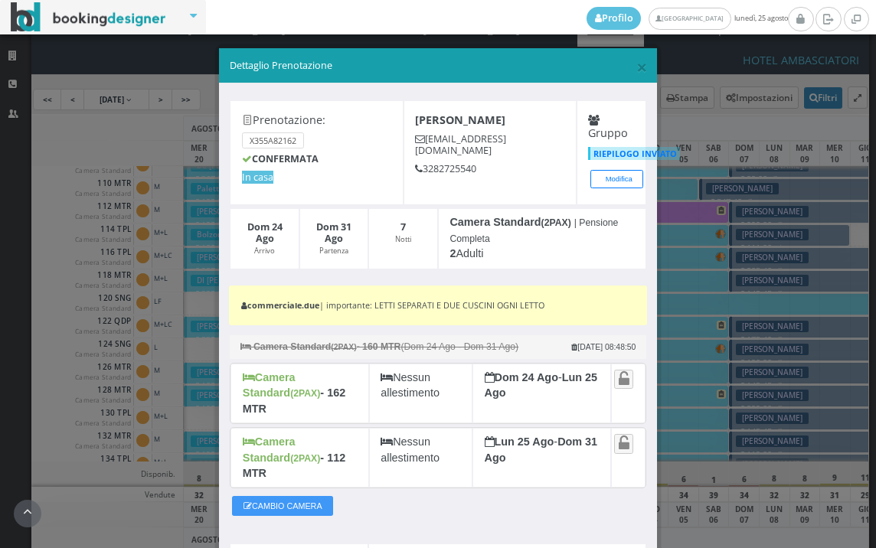
scroll to position [170, 0]
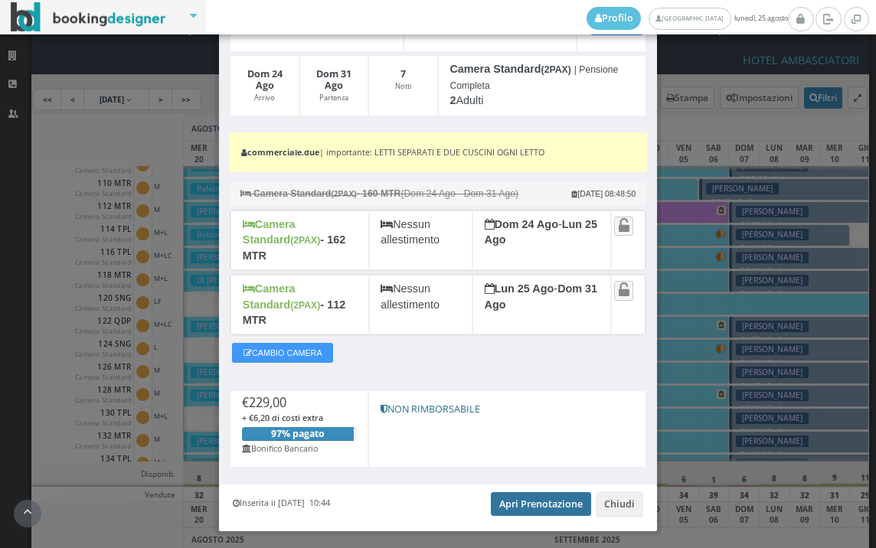
click at [547, 492] on link "Apri Prenotazione" at bounding box center [541, 503] width 100 height 23
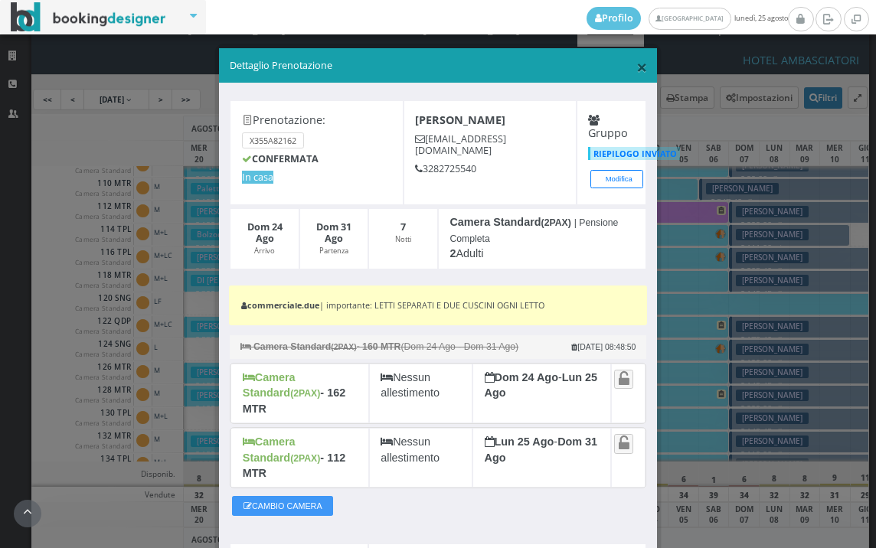
click at [636, 67] on span "×" at bounding box center [641, 67] width 11 height 26
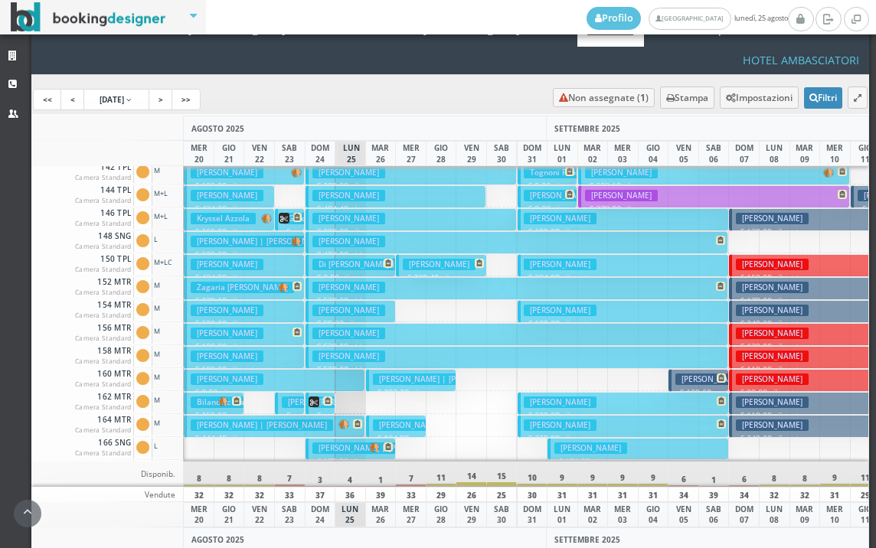
scroll to position [616, 0]
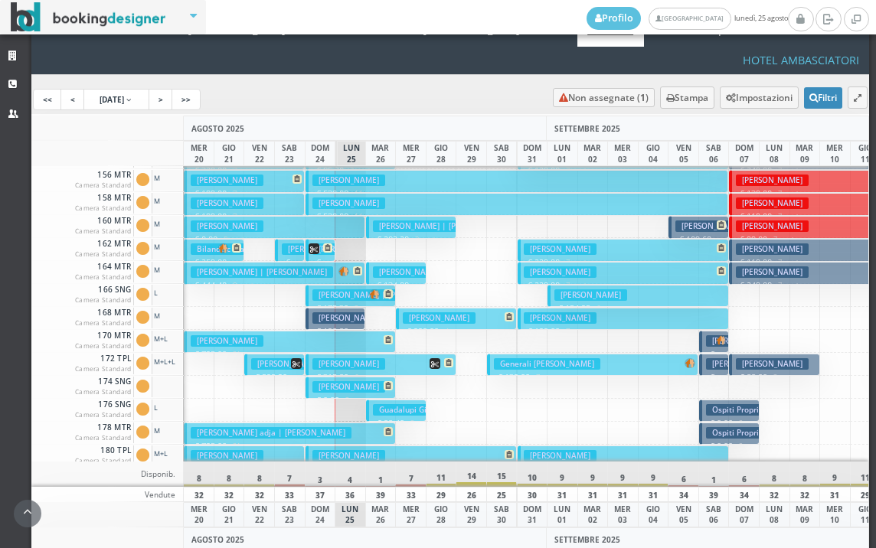
click at [348, 289] on h3 "Ravagli Marina | Marina Ravagli" at bounding box center [383, 294] width 142 height 11
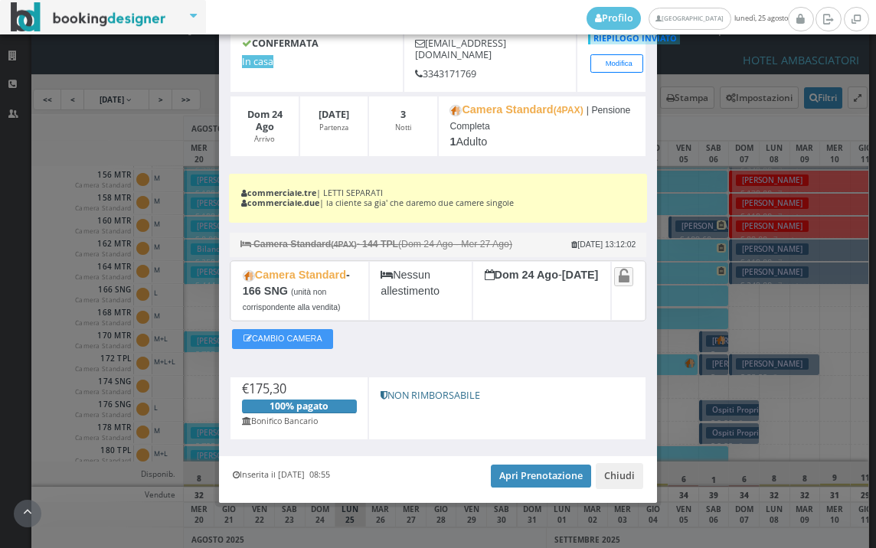
scroll to position [0, 0]
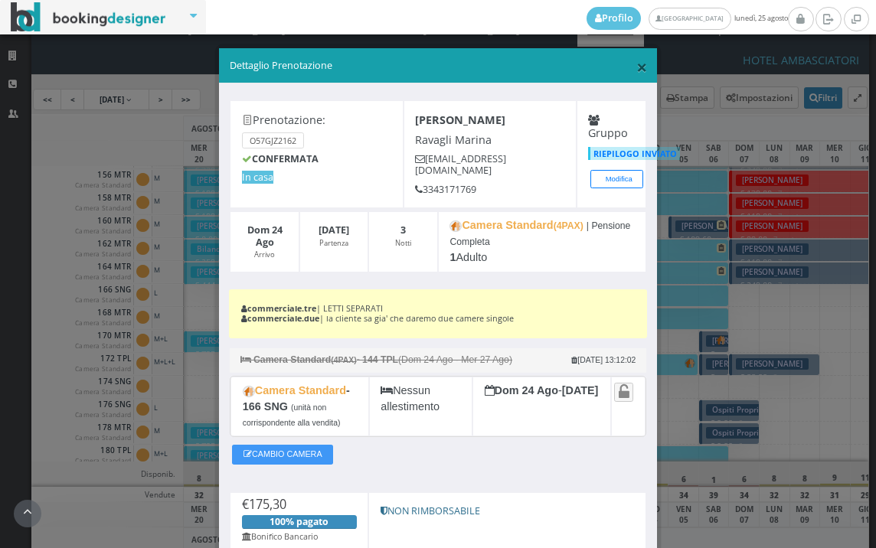
click at [636, 70] on span "×" at bounding box center [641, 67] width 11 height 26
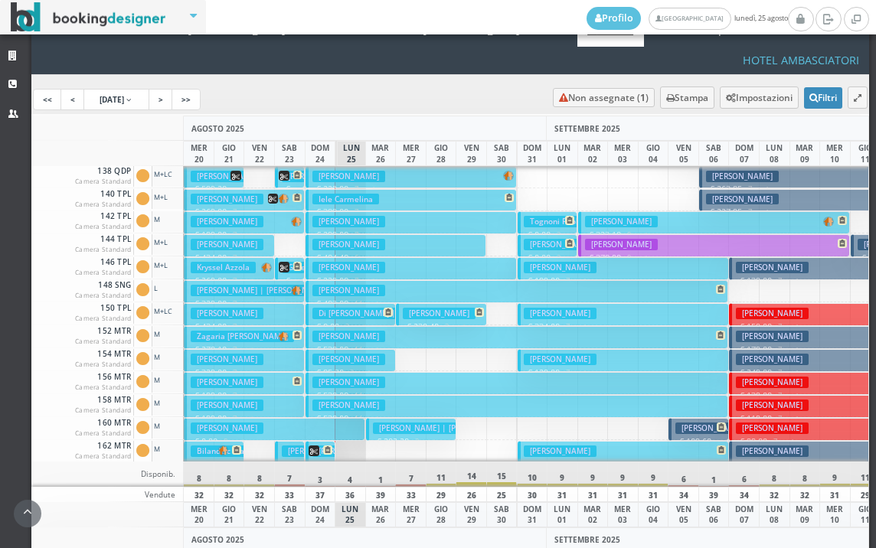
scroll to position [459, 0]
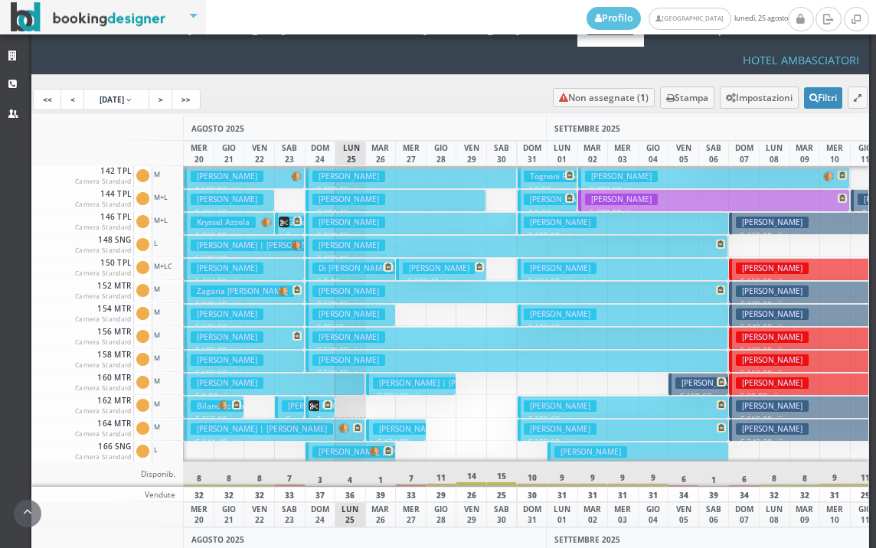
click at [342, 286] on h3 "Dal Corso Flavio" at bounding box center [348, 291] width 73 height 11
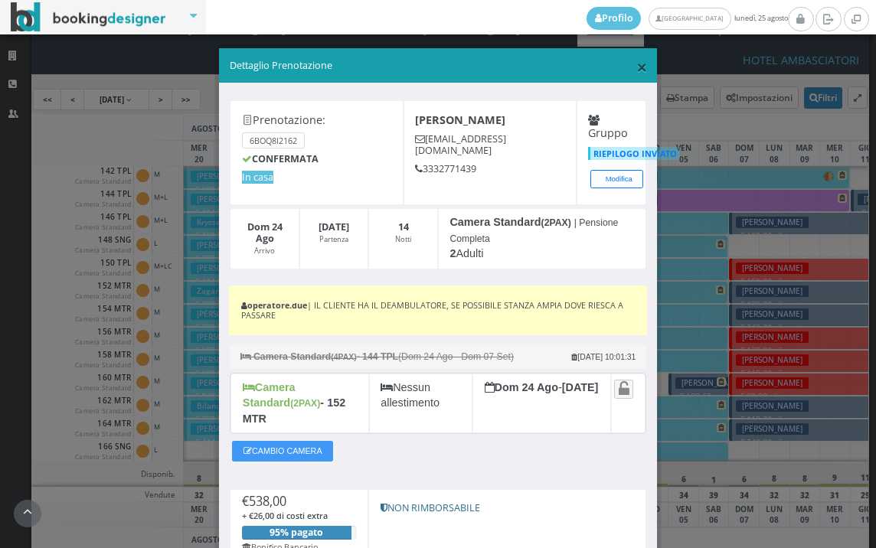
click at [636, 70] on span "×" at bounding box center [641, 67] width 11 height 26
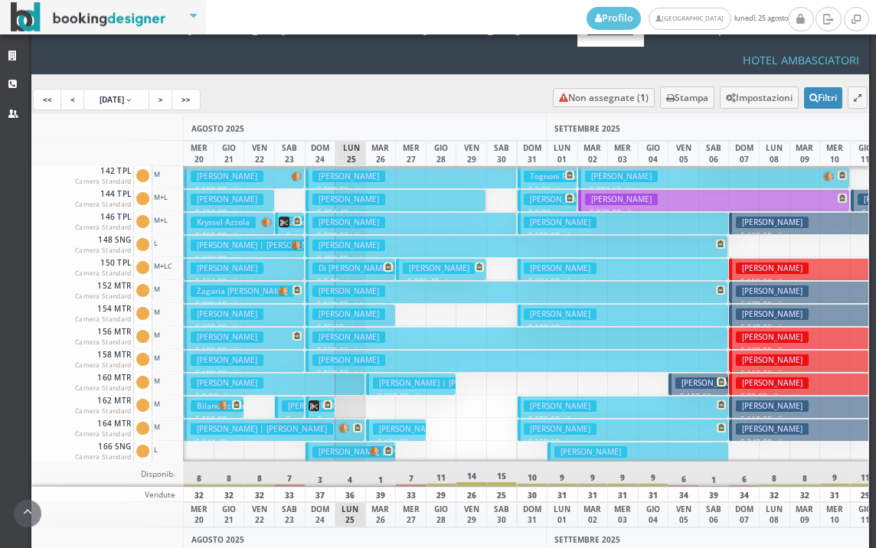
click at [350, 263] on h3 "Di Capua Antonio | Di Capua Antonio" at bounding box center [393, 268] width 162 height 11
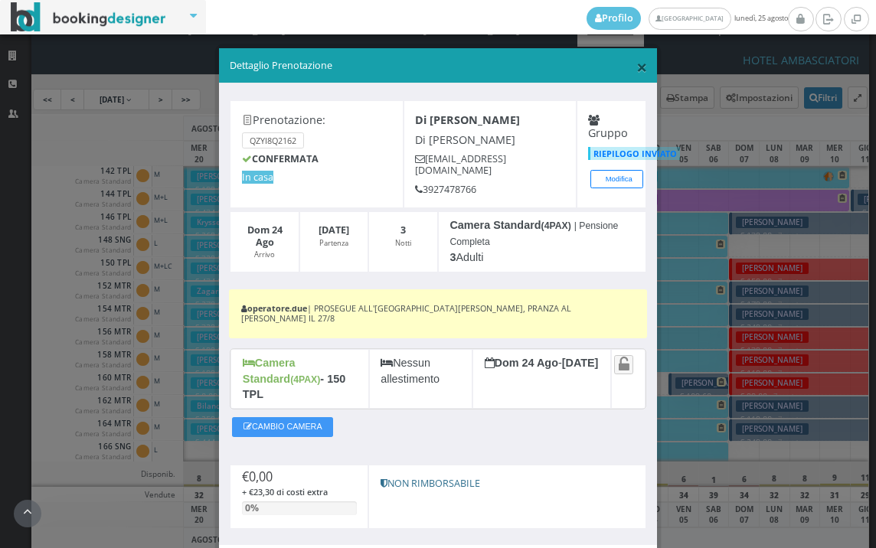
click at [636, 72] on span "×" at bounding box center [641, 67] width 11 height 26
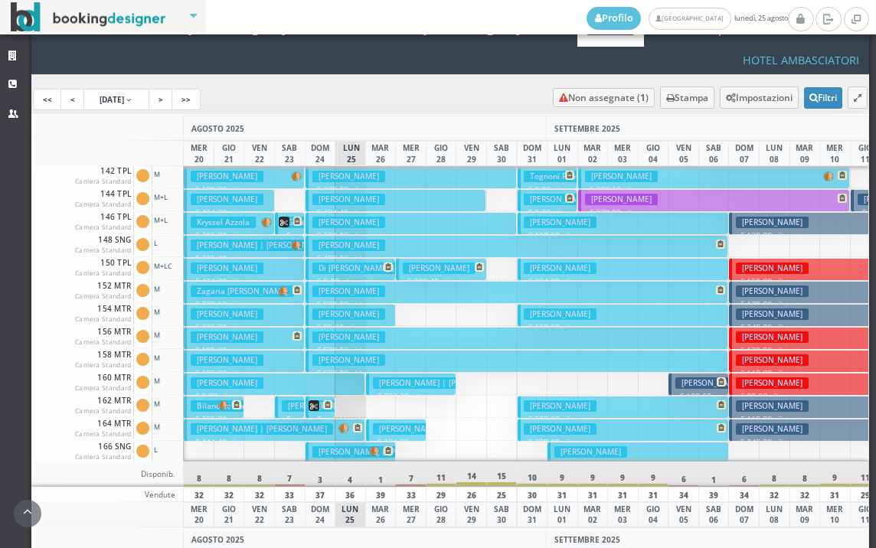
click at [353, 308] on h3 "Crepaldi Chiara" at bounding box center [348, 313] width 73 height 11
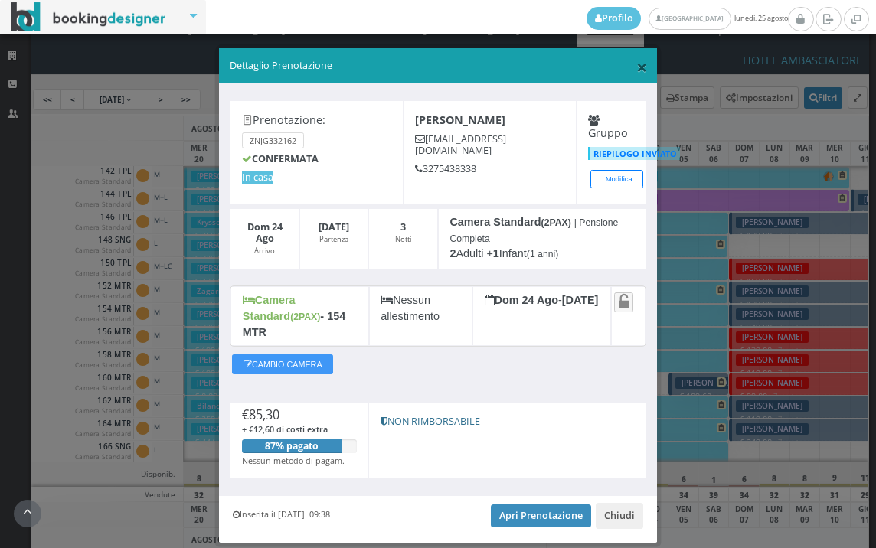
click at [636, 77] on span "×" at bounding box center [641, 67] width 11 height 26
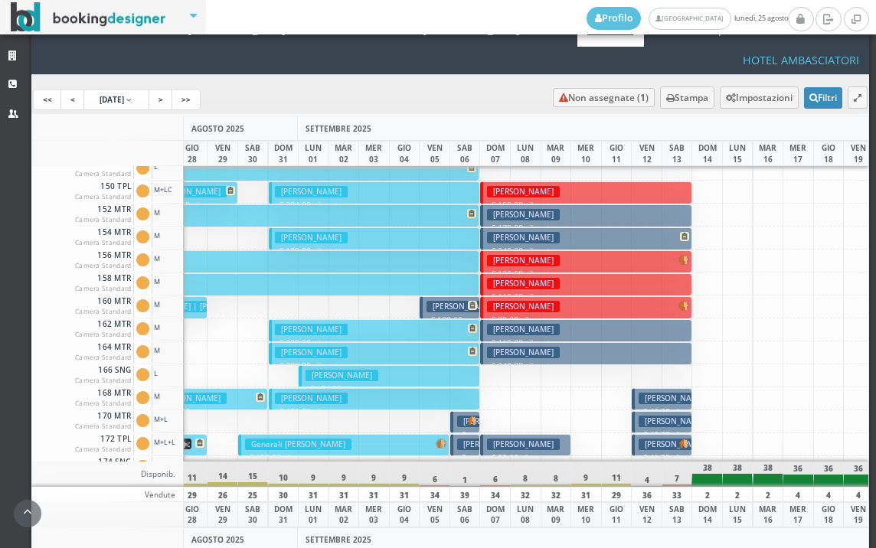
scroll to position [0, 0]
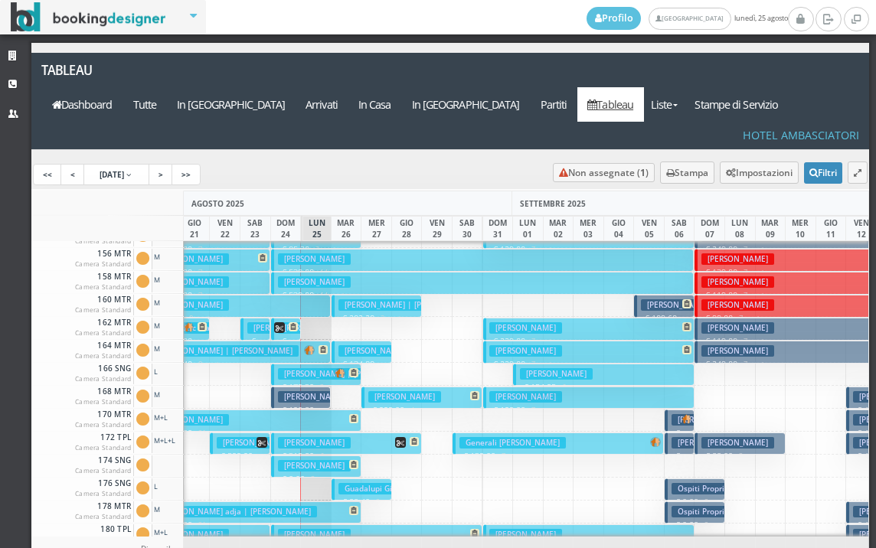
click at [354, 345] on h3 "Baldassa Cristian" at bounding box center [374, 350] width 73 height 11
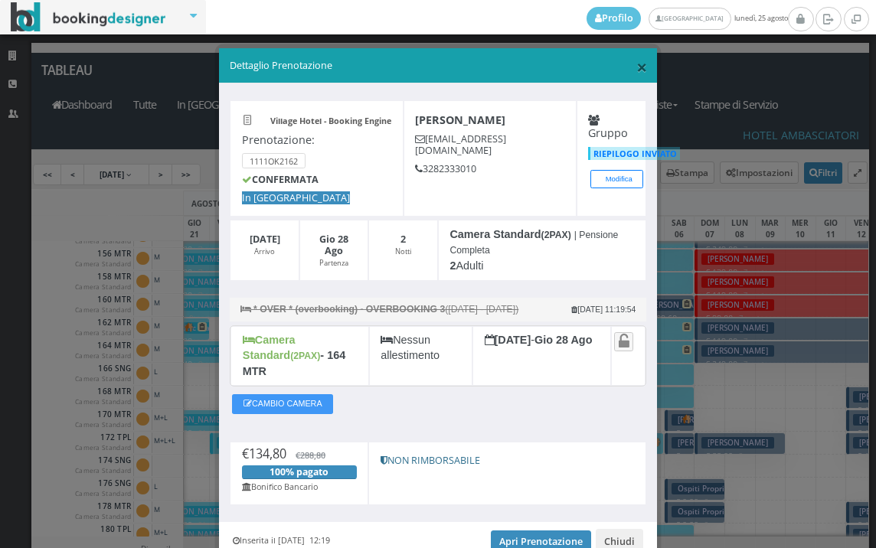
click at [636, 64] on span "×" at bounding box center [641, 67] width 11 height 26
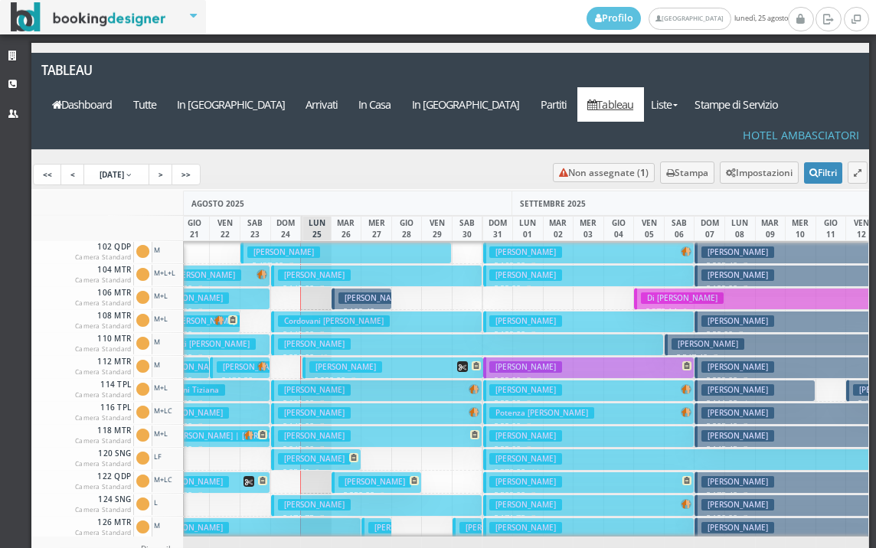
click at [370, 476] on h3 "Sabatino Giuseppe" at bounding box center [374, 481] width 73 height 11
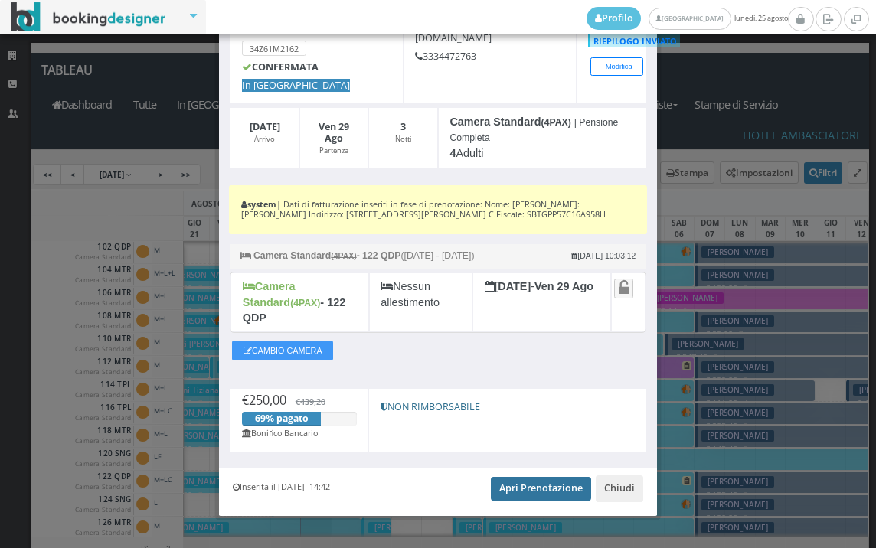
click at [527, 477] on link "Apri Prenotazione" at bounding box center [541, 488] width 100 height 23
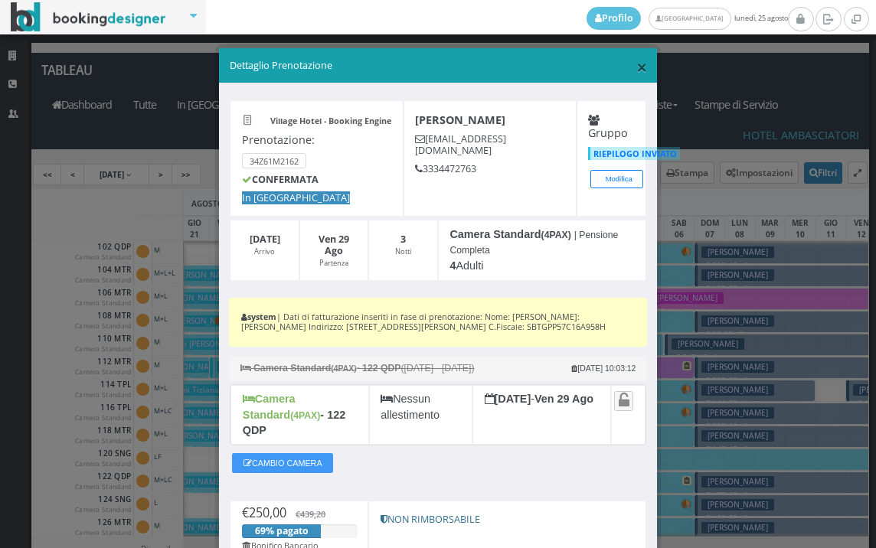
click at [636, 64] on span "×" at bounding box center [641, 67] width 11 height 26
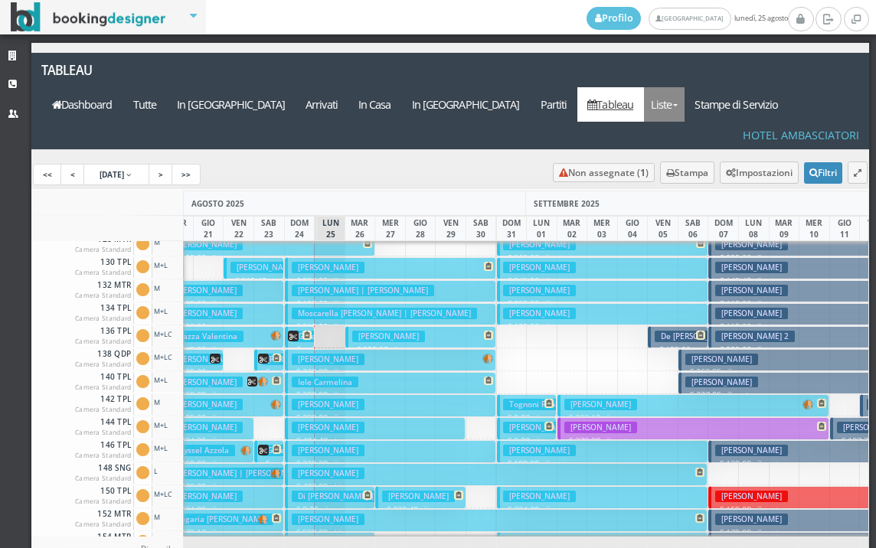
click at [684, 87] on link "Liste" at bounding box center [664, 104] width 41 height 34
click at [726, 175] on link "Foglio Pulizie" at bounding box center [699, 188] width 110 height 27
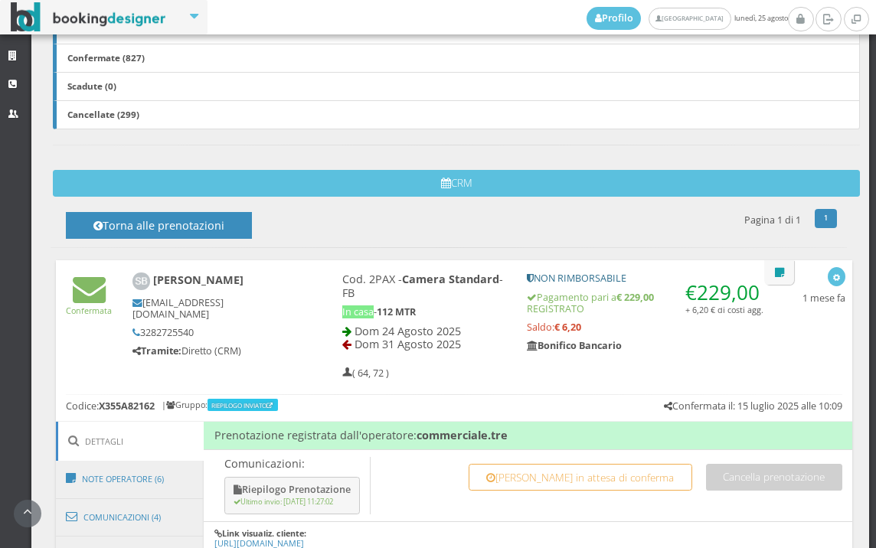
scroll to position [680, 0]
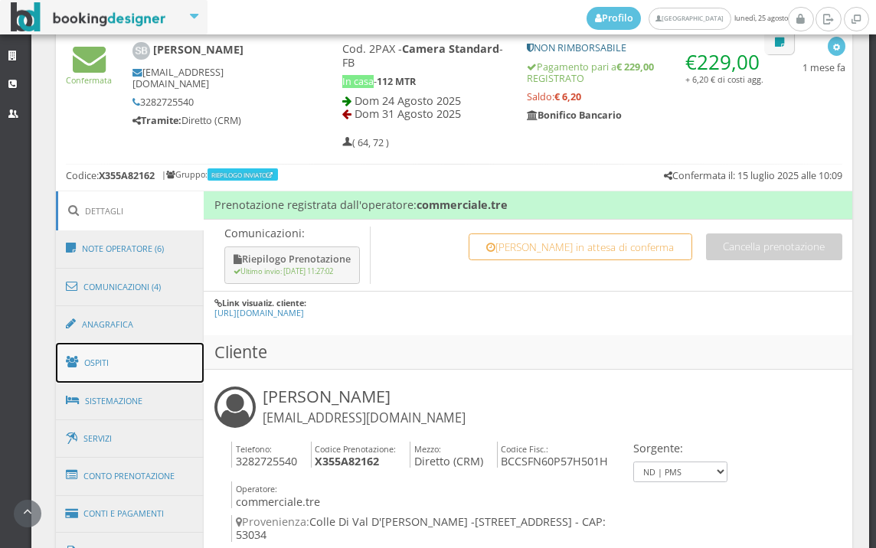
click at [158, 368] on link "Ospiti" at bounding box center [130, 363] width 149 height 40
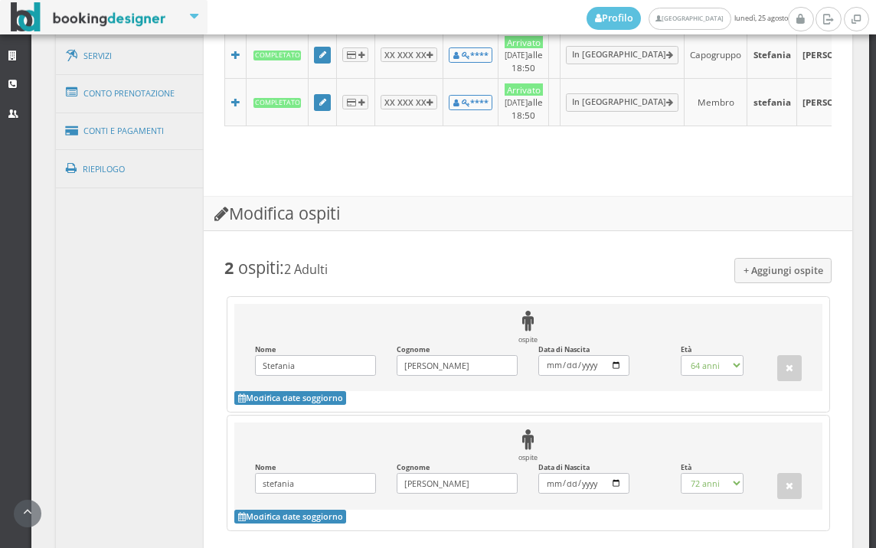
scroll to position [765, 0]
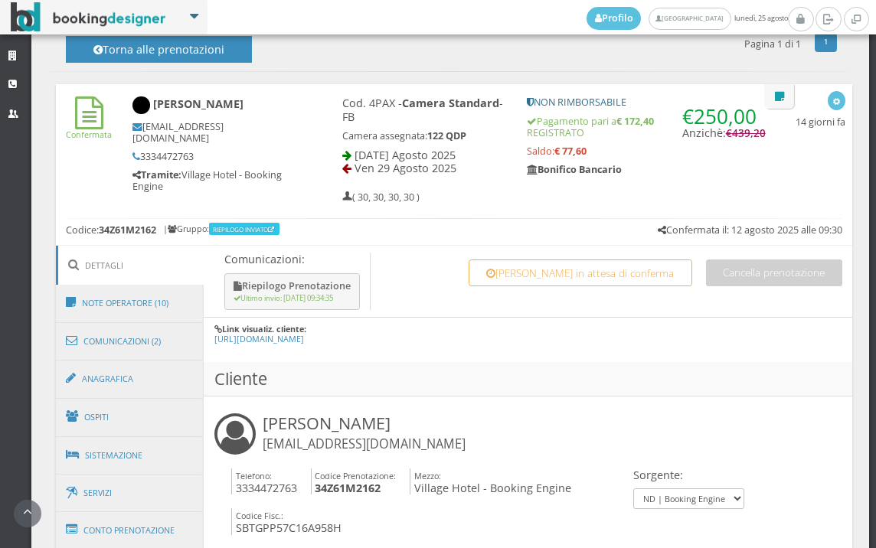
scroll to position [599, 0]
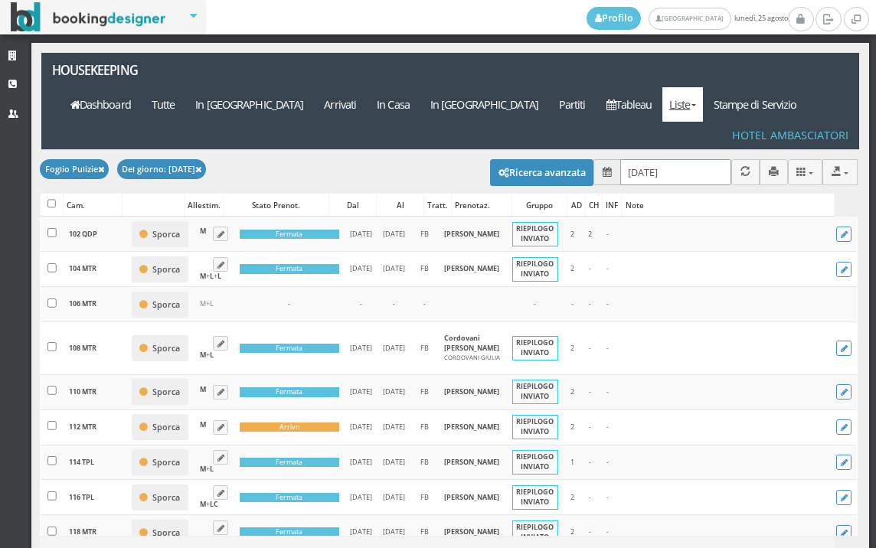
click at [684, 159] on input "[DATE]" at bounding box center [675, 171] width 111 height 25
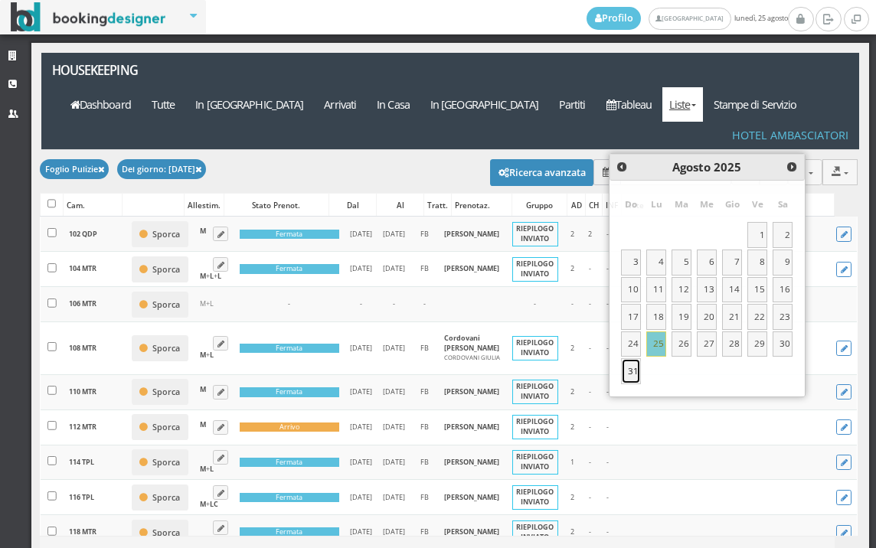
click at [632, 374] on link "31" at bounding box center [631, 371] width 20 height 26
type input "[DATE]"
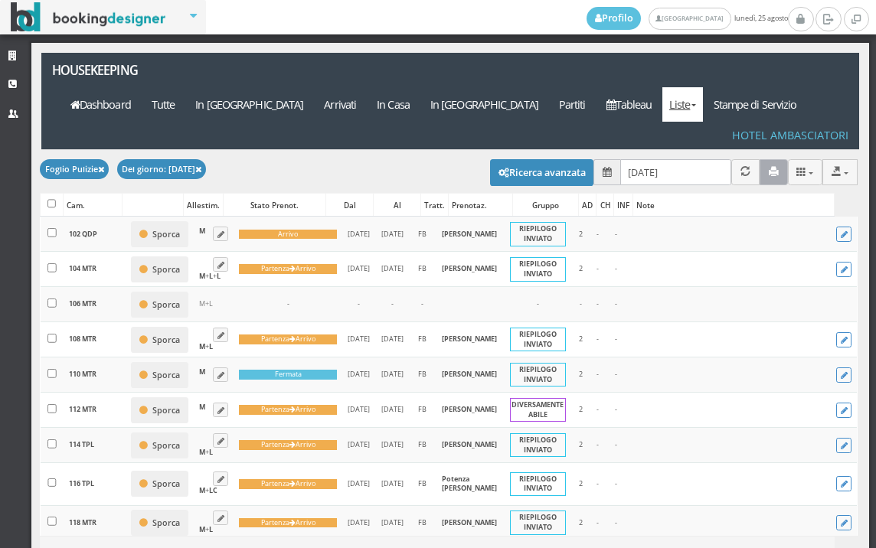
click at [769, 167] on icon "button" at bounding box center [774, 172] width 10 height 10
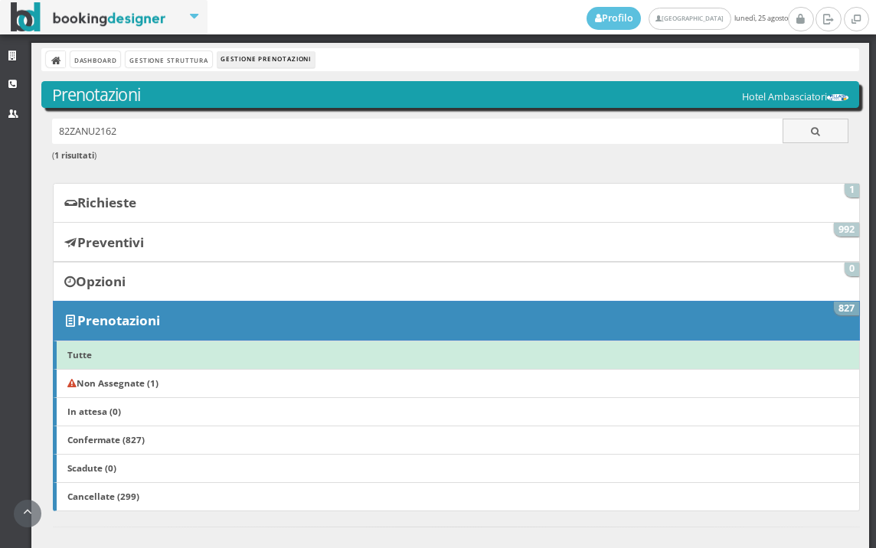
scroll to position [340, 0]
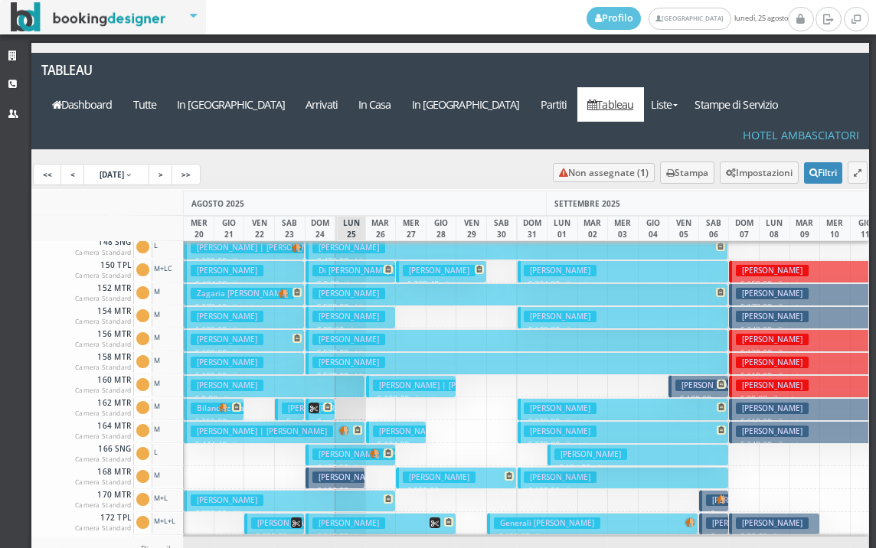
scroll to position [536, 0]
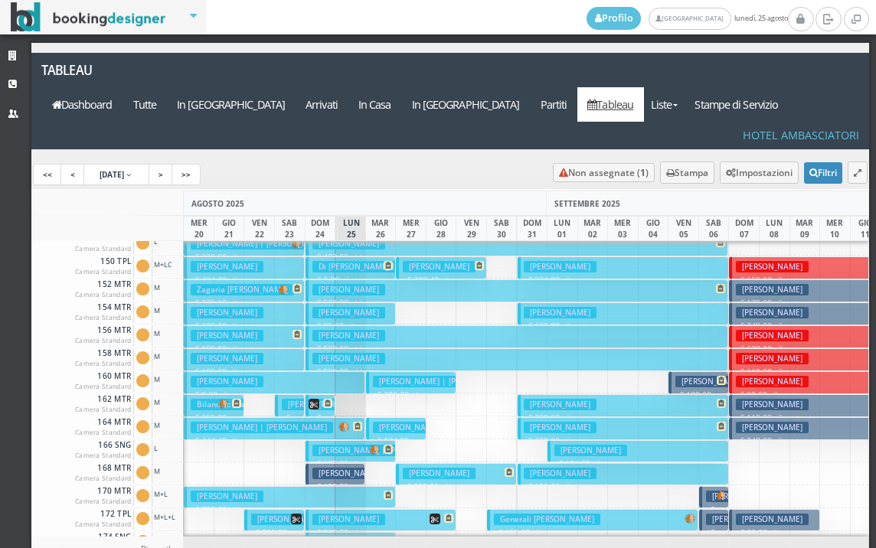
click at [339, 468] on h3 "[PERSON_NAME]" at bounding box center [348, 473] width 73 height 11
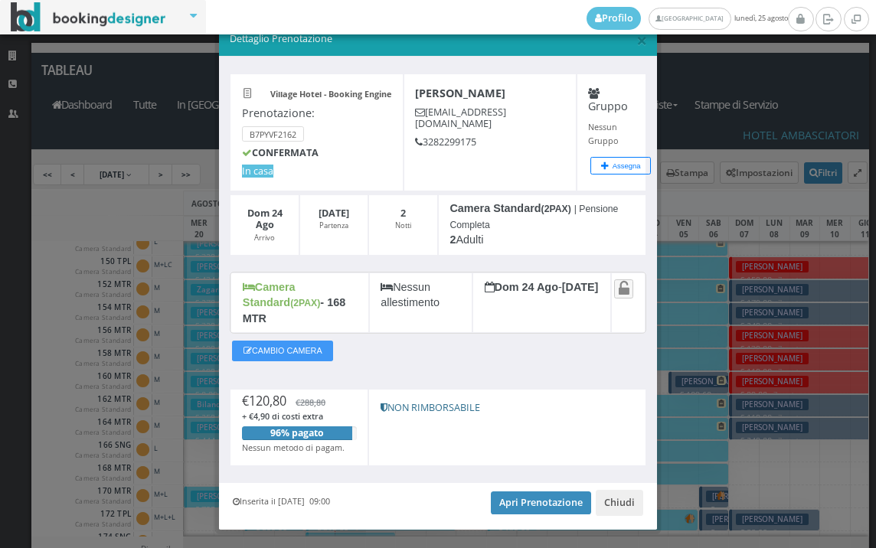
scroll to position [46, 0]
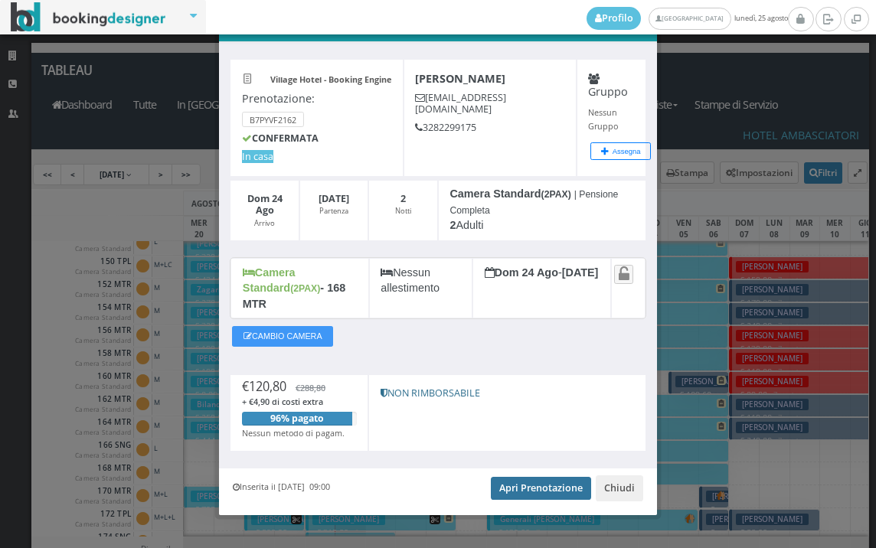
click at [544, 477] on link "Apri Prenotazione" at bounding box center [541, 488] width 100 height 23
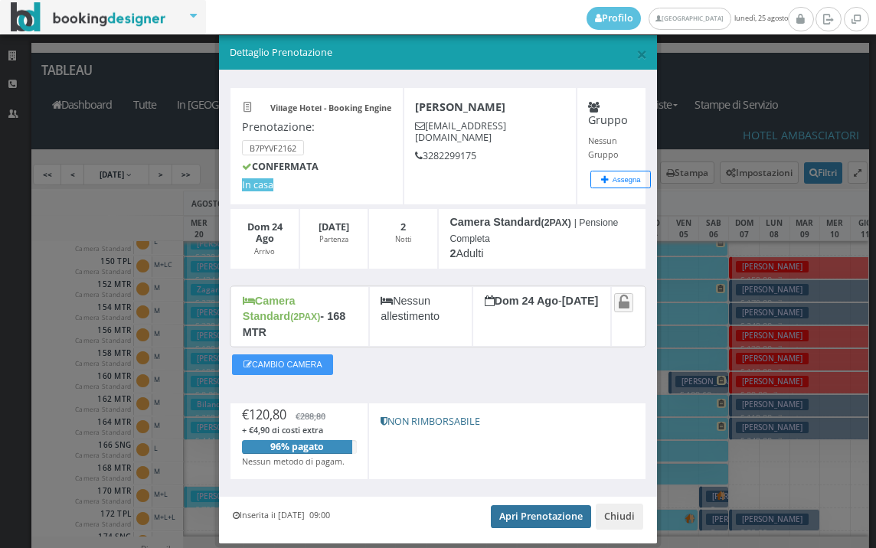
scroll to position [0, 0]
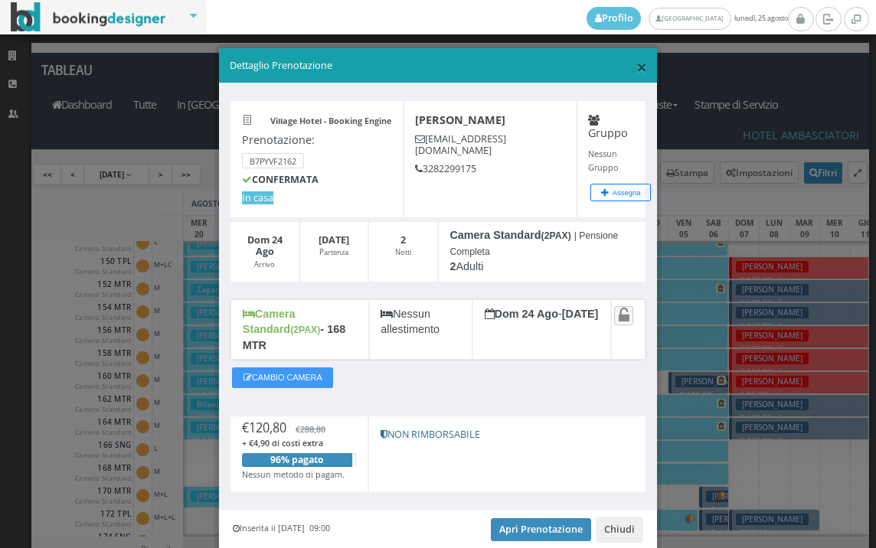
click at [636, 64] on span "×" at bounding box center [641, 67] width 11 height 26
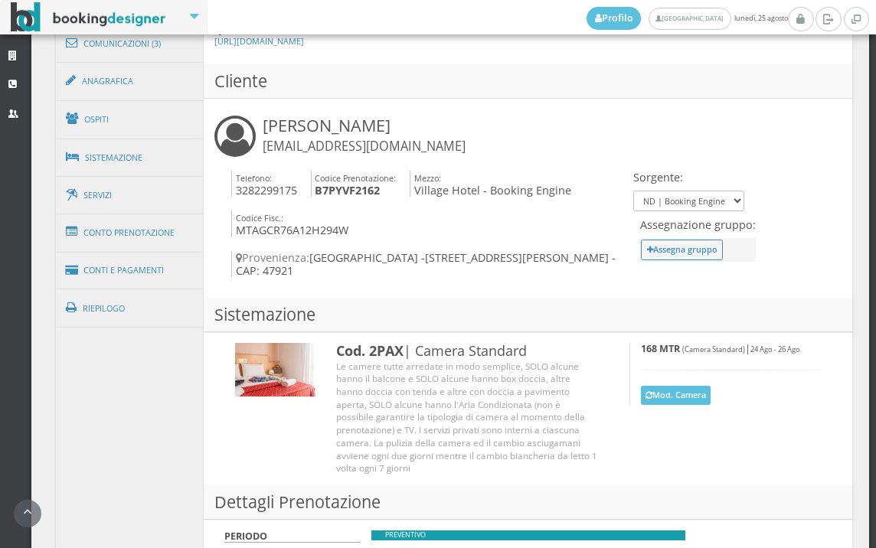
scroll to position [741, 0]
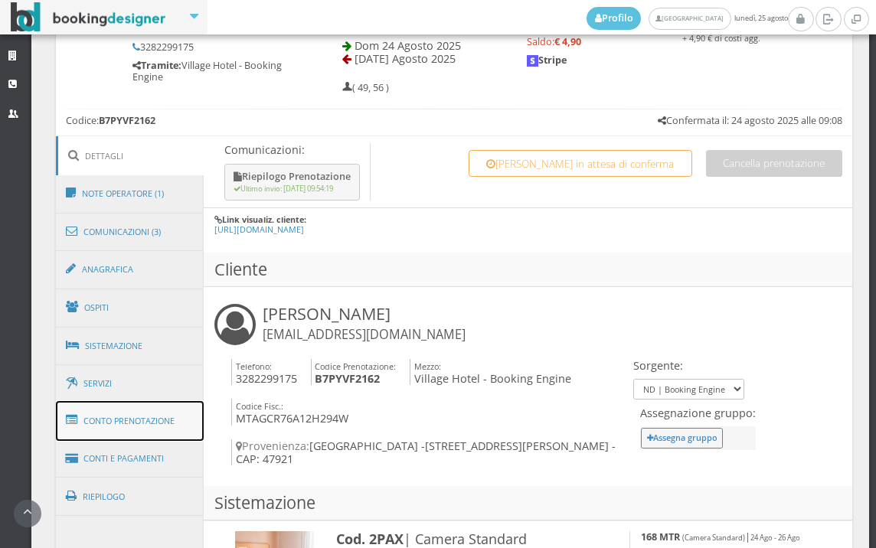
click at [124, 437] on link "Conto Prenotazione" at bounding box center [130, 421] width 149 height 40
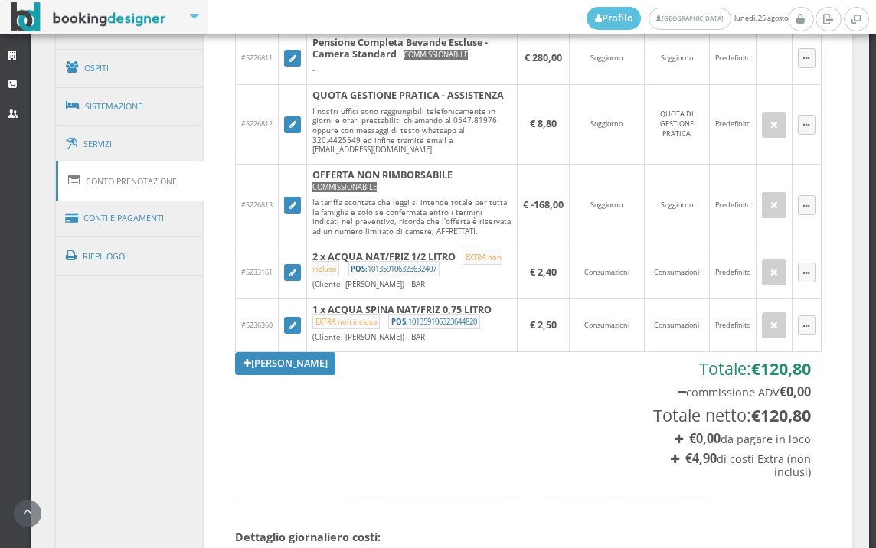
scroll to position [827, 0]
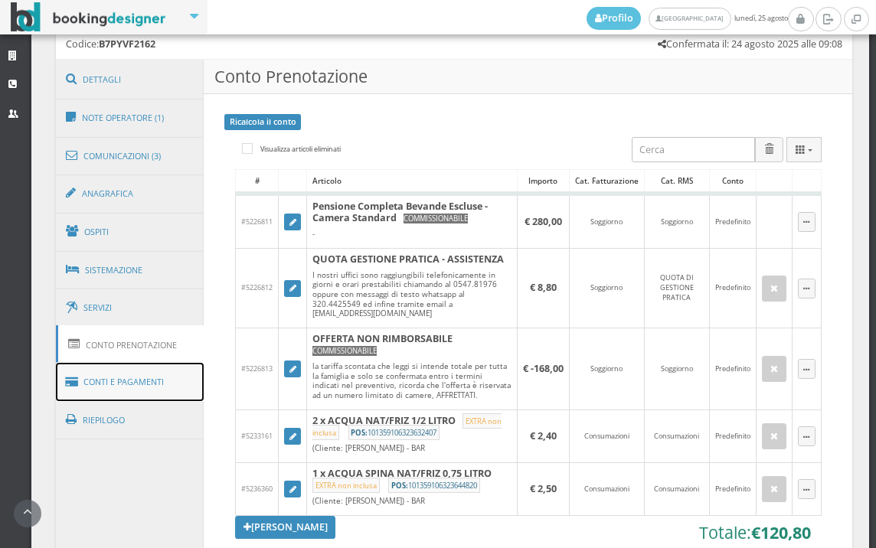
click at [144, 375] on link "Conti e Pagamenti" at bounding box center [130, 382] width 149 height 39
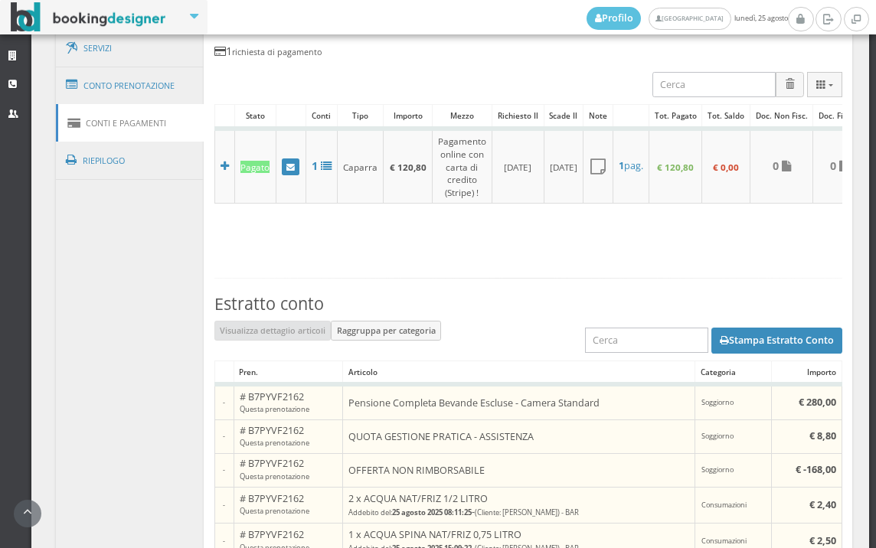
scroll to position [997, 0]
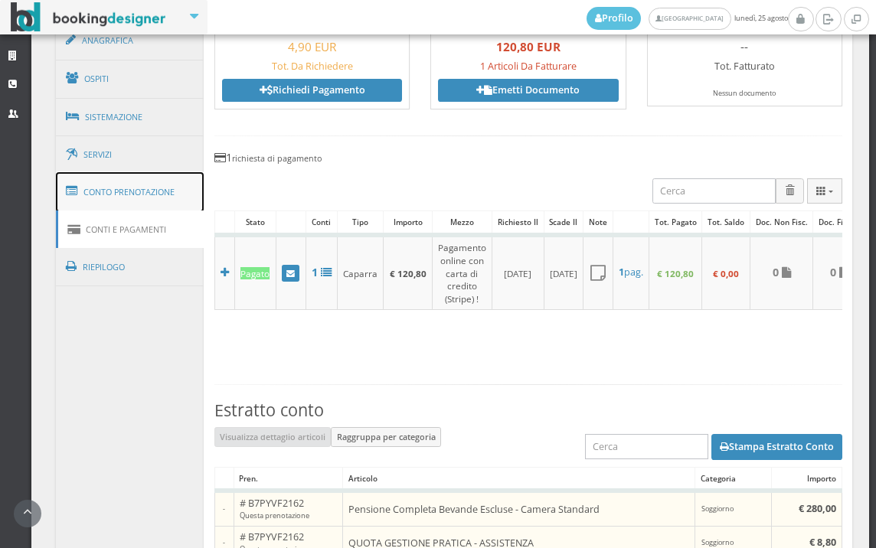
click at [183, 183] on link "Conto Prenotazione" at bounding box center [130, 192] width 149 height 40
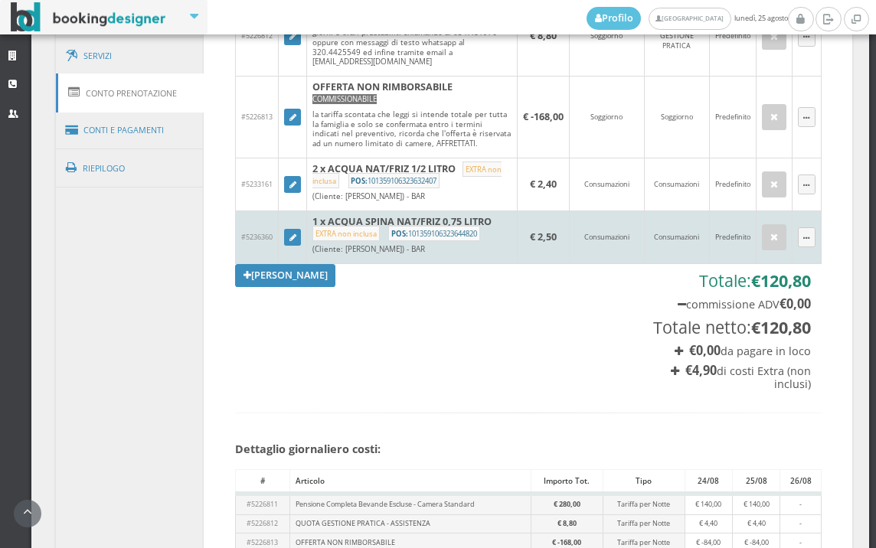
scroll to position [1082, 0]
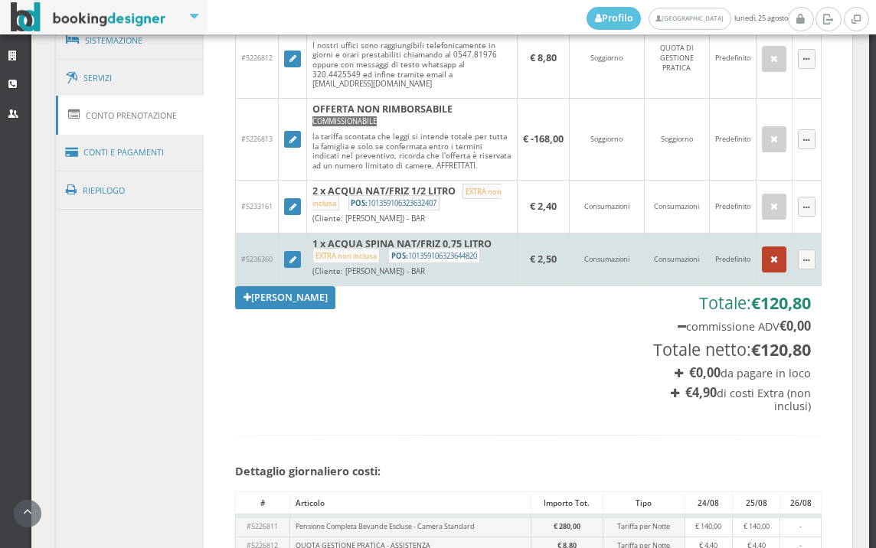
click at [762, 273] on button "button" at bounding box center [774, 259] width 24 height 26
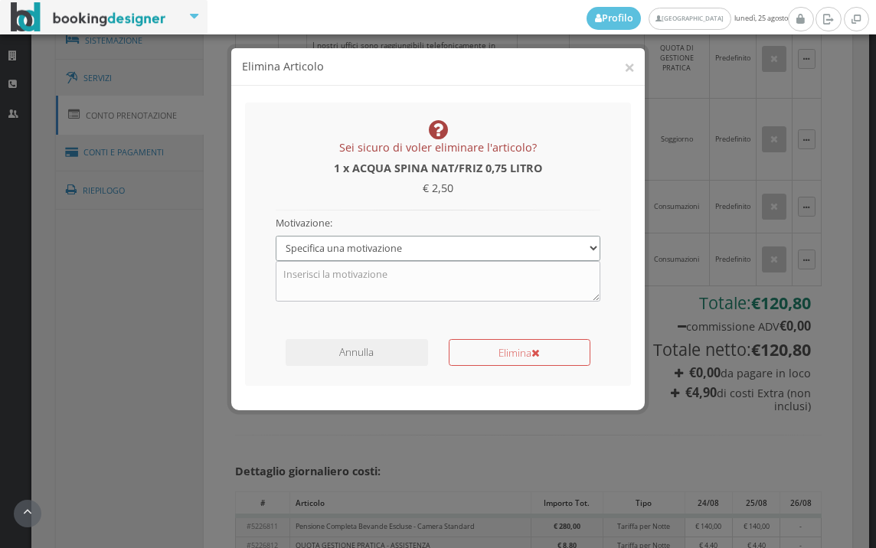
click at [583, 248] on select "Specifica una motivazione Errore di inserimento Ricalcolo del conto Il cliente …" at bounding box center [438, 248] width 325 height 25
select select "1"
click at [276, 236] on select "Specifica una motivazione Errore di inserimento Ricalcolo del conto Il cliente …" at bounding box center [438, 248] width 325 height 25
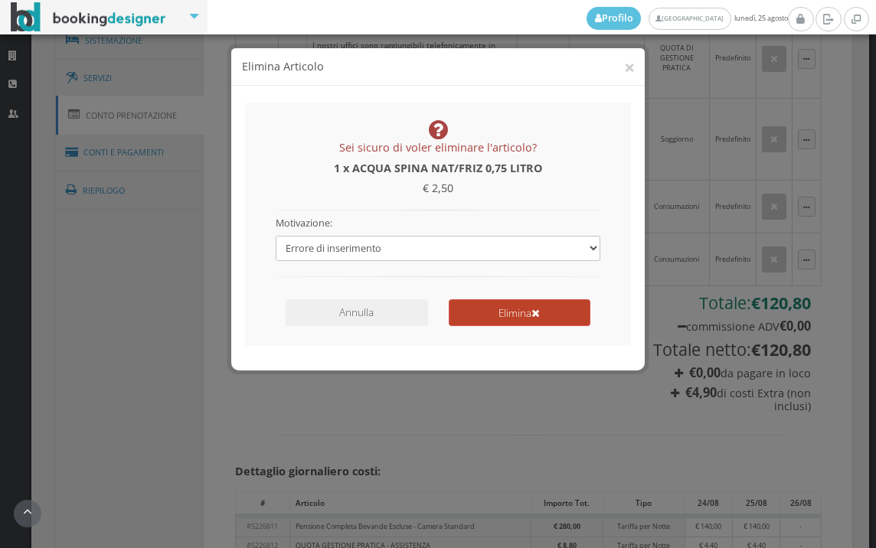
click at [564, 309] on button "Elimina" at bounding box center [520, 312] width 142 height 27
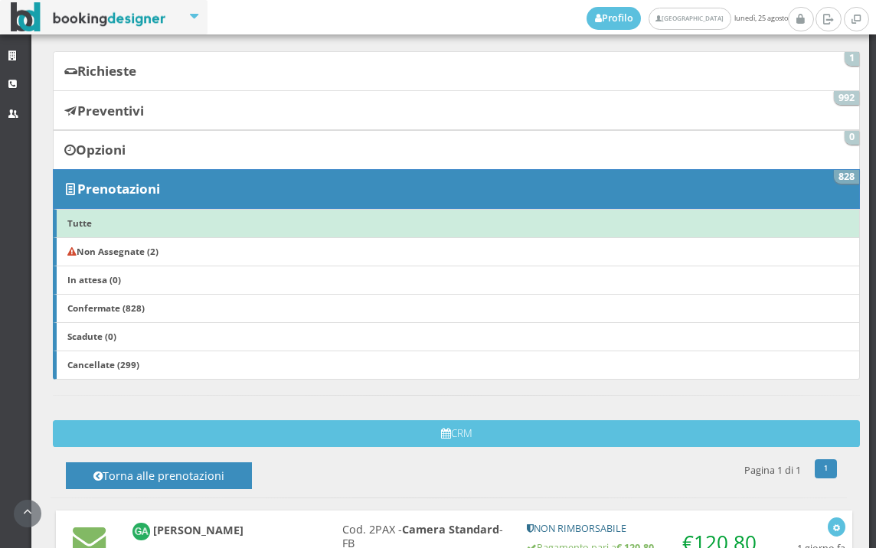
scroll to position [0, 0]
